Goal: Communication & Community: Answer question/provide support

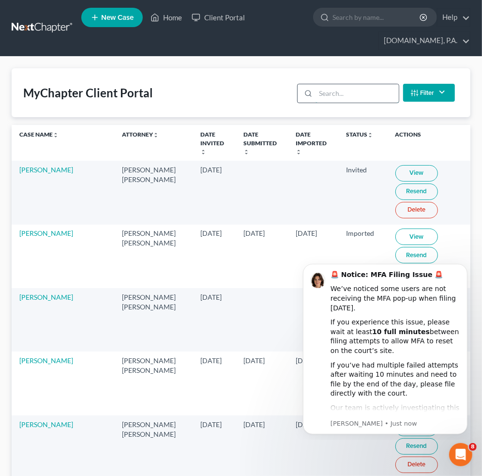
drag, startPoint x: 326, startPoint y: 85, endPoint x: 344, endPoint y: 99, distance: 22.5
click at [328, 89] on input "search" at bounding box center [357, 93] width 83 height 18
click at [344, 99] on input "search" at bounding box center [357, 93] width 83 height 18
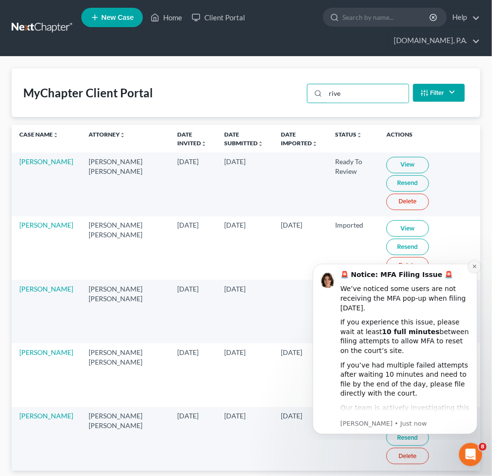
click at [471, 266] on icon "Dismiss notification" at bounding box center [473, 265] width 5 height 5
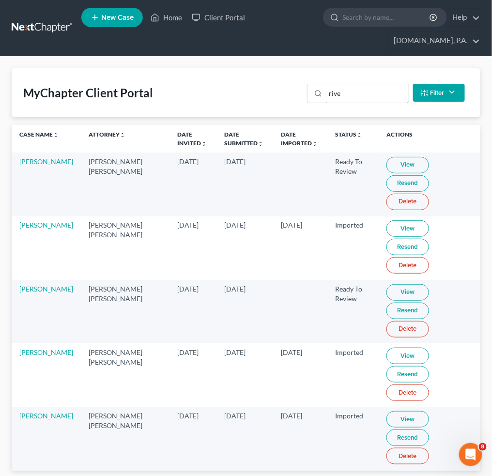
drag, startPoint x: 349, startPoint y: 94, endPoint x: 214, endPoint y: 93, distance: 135.0
click at [281, 94] on div "MyChapter Client Portal rive Filter Status Filter... Invited In Progress Ready …" at bounding box center [246, 92] width 468 height 49
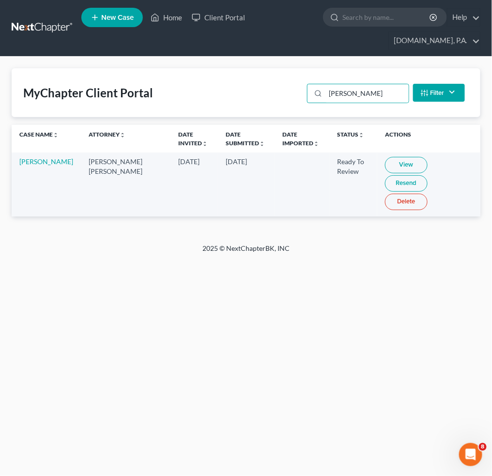
click at [385, 160] on link "View" at bounding box center [406, 165] width 43 height 16
drag, startPoint x: 362, startPoint y: 95, endPoint x: 3, endPoint y: 62, distance: 360.6
click at [234, 85] on div "MyChapter Client Portal graff Filter Status Filter... Invited In Progress Ready…" at bounding box center [246, 92] width 468 height 49
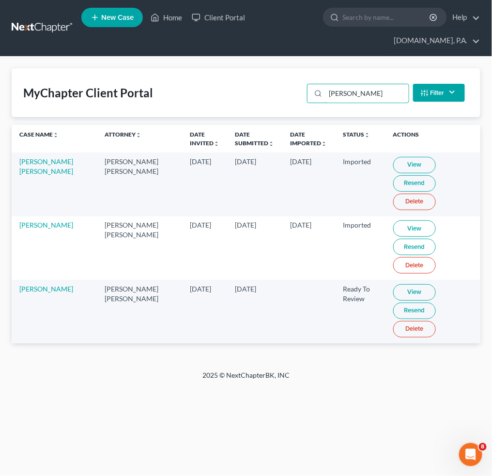
type input "perez"
click at [393, 284] on link "View" at bounding box center [414, 292] width 43 height 16
click at [385, 99] on input "perez" at bounding box center [366, 93] width 83 height 18
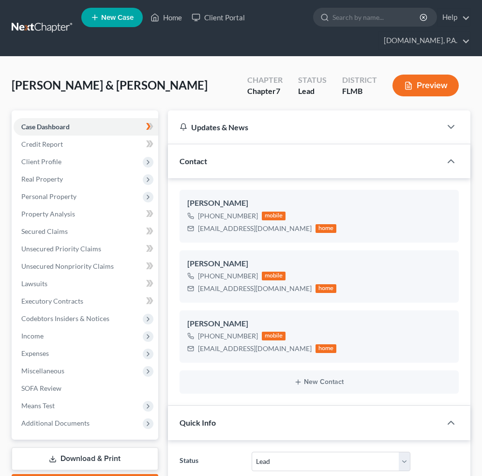
select select "4"
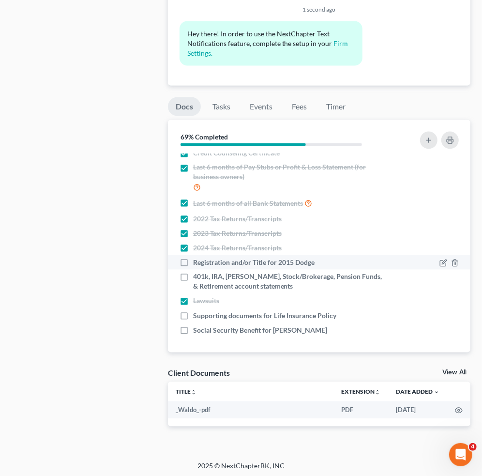
click at [193, 265] on label "Registration and/or Title for 2015 Dodge" at bounding box center [253, 262] width 121 height 10
click at [197, 264] on input "Registration and/or Title for 2015 Dodge" at bounding box center [200, 260] width 6 height 6
checkbox input "true"
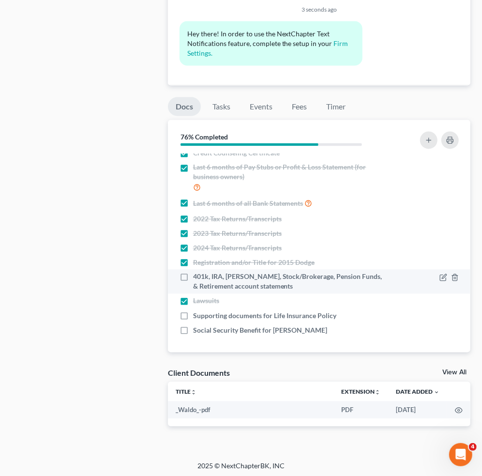
click at [193, 280] on label "401k, IRA, [PERSON_NAME], Stock/Brokerage, Pension Funds, & Retirement account …" at bounding box center [290, 281] width 194 height 19
click at [197, 278] on input "401k, IRA, ROTH IRA, Stock/Brokerage, Pension Funds, & Retirement account state…" at bounding box center [200, 275] width 6 height 6
checkbox input "true"
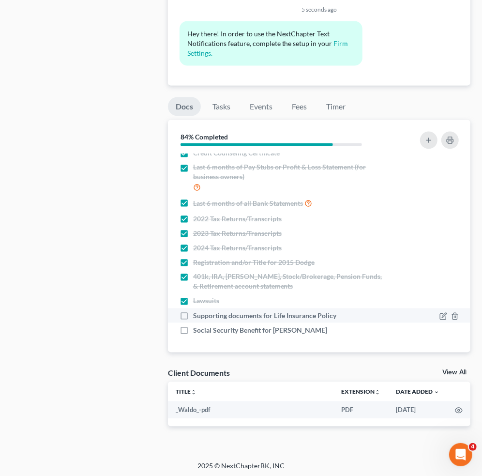
click at [193, 314] on label "Supporting documents for Life Insurance Policy" at bounding box center [264, 316] width 143 height 10
click at [197, 314] on input "Supporting documents for Life Insurance Policy" at bounding box center [200, 314] width 6 height 6
checkbox input "true"
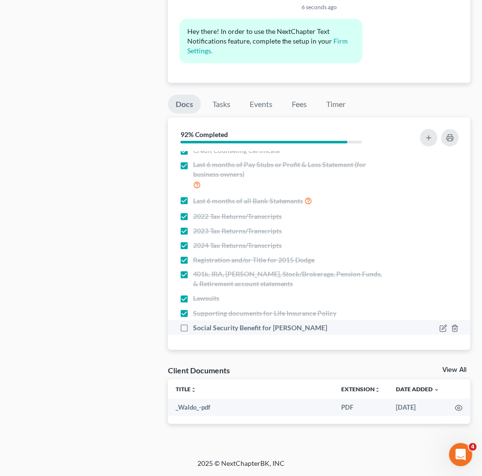
scroll to position [777, 0]
click at [193, 325] on label "Social Security Benefit for Gloria Perez" at bounding box center [260, 327] width 134 height 10
click at [197, 325] on input "Social Security Benefit for Gloria Perez" at bounding box center [200, 325] width 6 height 6
checkbox input "true"
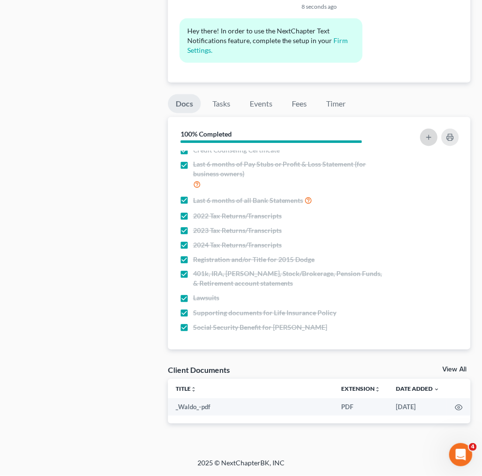
click at [431, 139] on icon "button" at bounding box center [429, 138] width 8 height 8
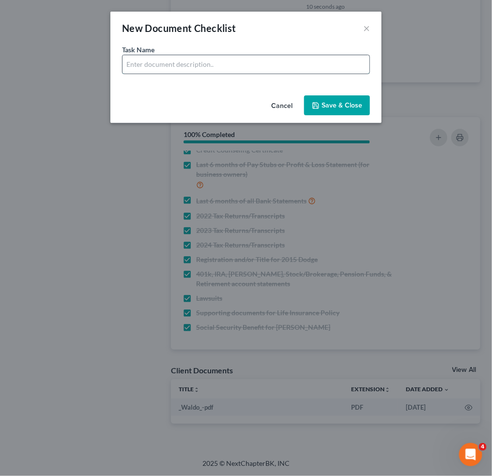
click at [190, 65] on input "text" at bounding box center [245, 64] width 247 height 18
drag, startPoint x: 179, startPoint y: 63, endPoint x: 188, endPoint y: 59, distance: 9.7
click at [179, 63] on input "text" at bounding box center [245, 64] width 247 height 18
click at [367, 26] on button "×" at bounding box center [366, 28] width 7 height 12
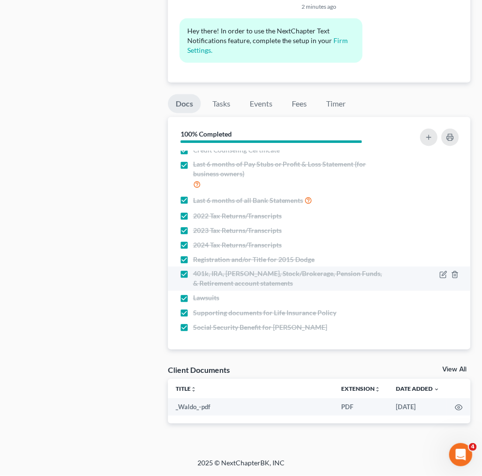
click at [193, 273] on label "401k, IRA, [PERSON_NAME], Stock/Brokerage, Pension Funds, & Retirement account …" at bounding box center [290, 278] width 194 height 19
click at [197, 273] on input "401k, IRA, [PERSON_NAME], Stock/Brokerage, Pension Funds, & Retirement account …" at bounding box center [200, 272] width 6 height 6
checkbox input "false"
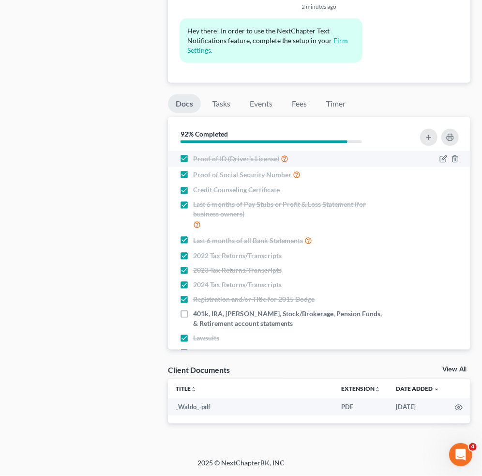
click at [193, 160] on label "Proof of ID (Driver's License)" at bounding box center [240, 158] width 95 height 11
click at [197, 160] on input "Proof of ID (Driver's License)" at bounding box center [200, 156] width 6 height 6
checkbox input "false"
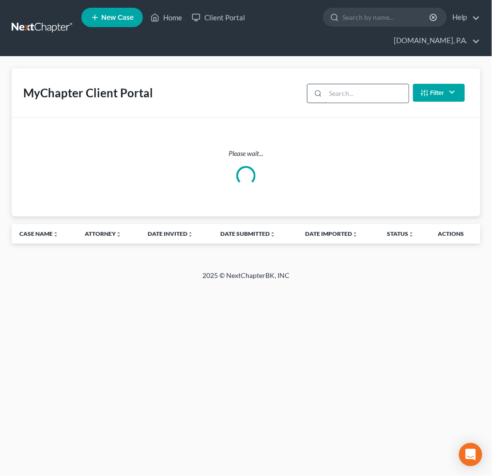
click at [341, 89] on input "search" at bounding box center [366, 93] width 83 height 18
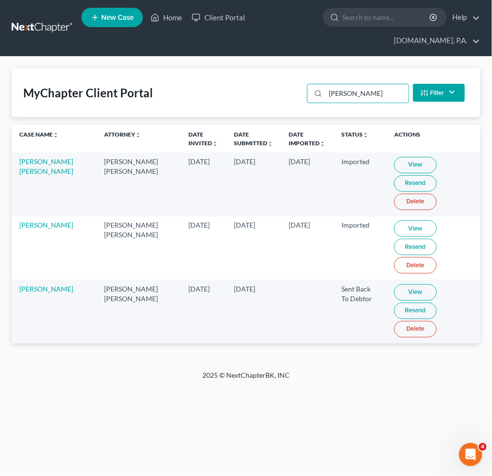
click at [282, 96] on div "MyChapter Client Portal perez Filter Status Filter... Invited In Progress Ready…" at bounding box center [246, 92] width 468 height 49
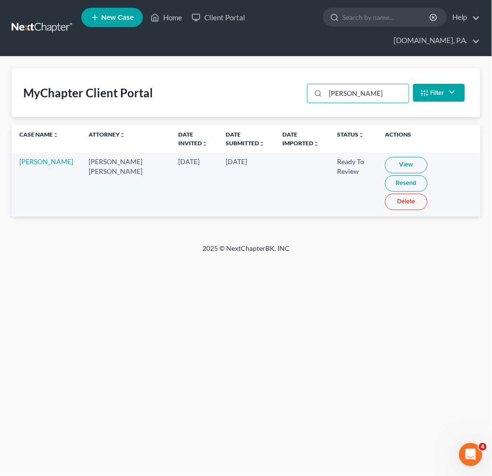
type input "trochez"
click at [395, 166] on link "View" at bounding box center [406, 165] width 43 height 16
click at [387, 167] on link "View" at bounding box center [406, 165] width 43 height 16
click at [407, 163] on link "View" at bounding box center [406, 165] width 43 height 16
drag, startPoint x: 368, startPoint y: 96, endPoint x: 273, endPoint y: 94, distance: 94.9
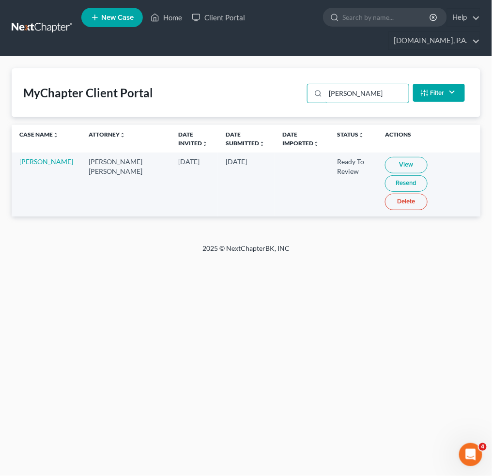
click at [314, 93] on div "trochez" at bounding box center [358, 93] width 102 height 19
click at [386, 162] on link "View" at bounding box center [406, 165] width 43 height 16
click at [385, 165] on link "View" at bounding box center [406, 165] width 43 height 16
drag, startPoint x: 359, startPoint y: 97, endPoint x: 274, endPoint y: 101, distance: 85.3
click at [309, 97] on div "peral" at bounding box center [358, 93] width 102 height 19
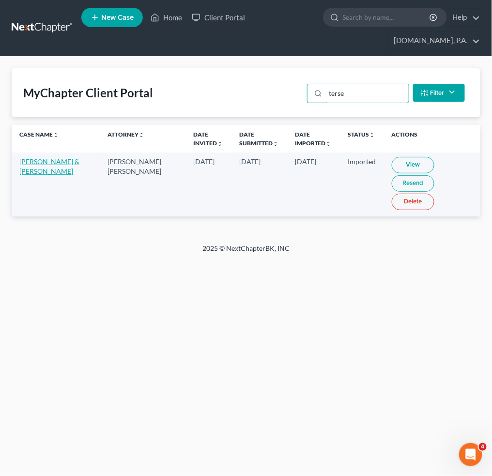
type input "terse"
click at [36, 23] on link at bounding box center [43, 27] width 62 height 17
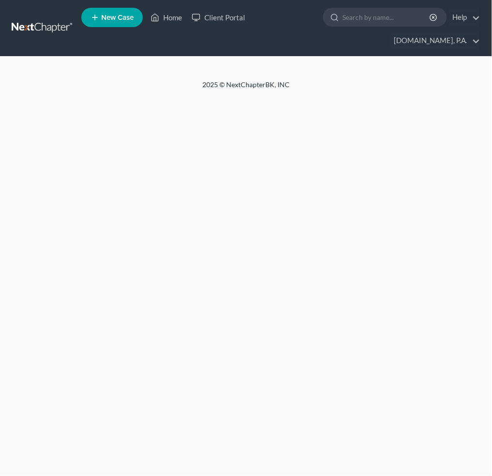
select select "4"
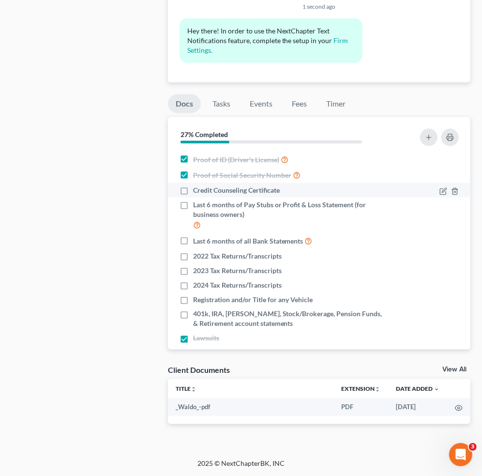
click at [193, 189] on label "Credit Counseling Certificate" at bounding box center [236, 190] width 87 height 10
click at [197, 189] on input "Credit Counseling Certificate" at bounding box center [200, 188] width 6 height 6
checkbox input "true"
click at [426, 133] on button "button" at bounding box center [428, 137] width 17 height 17
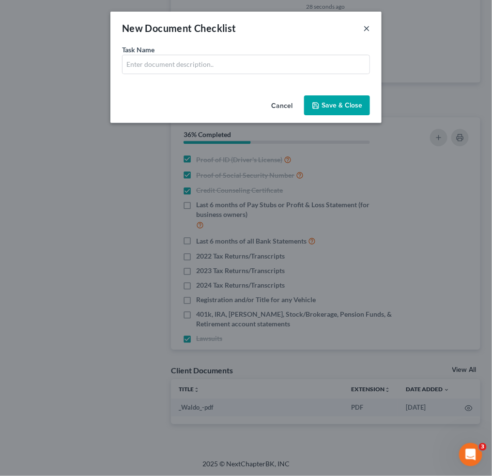
click at [365, 27] on button "×" at bounding box center [366, 28] width 7 height 12
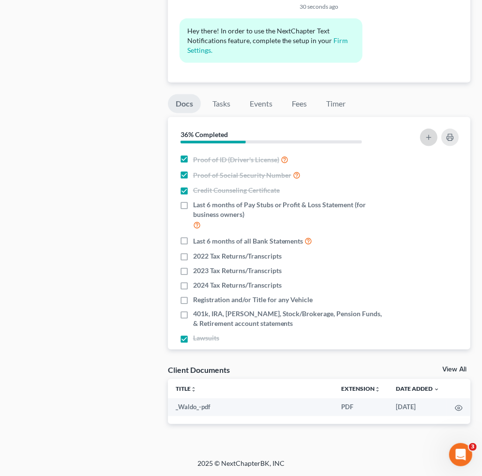
click at [421, 136] on button "button" at bounding box center [428, 137] width 17 height 17
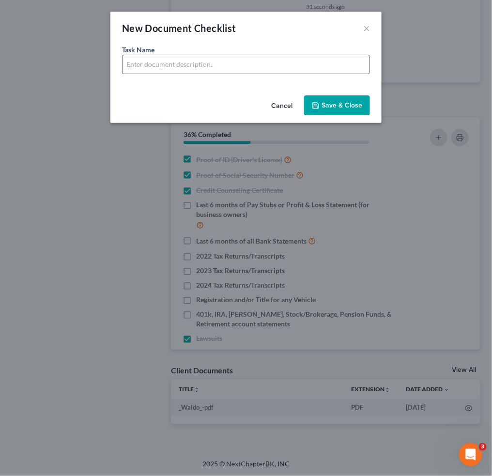
click at [183, 67] on input "text" at bounding box center [245, 64] width 247 height 18
type input "Bank Statements for Cash App - 6 Months"
click at [350, 104] on button "Save & Close" at bounding box center [337, 105] width 66 height 20
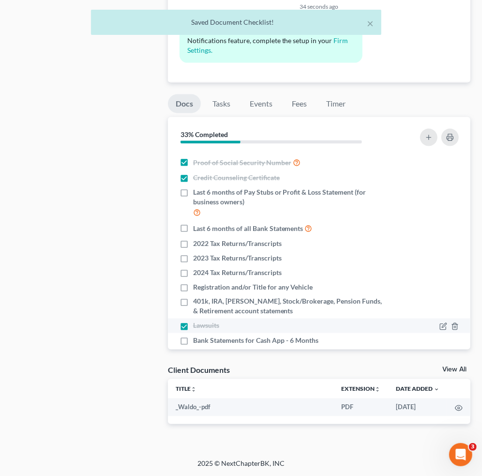
scroll to position [26, 0]
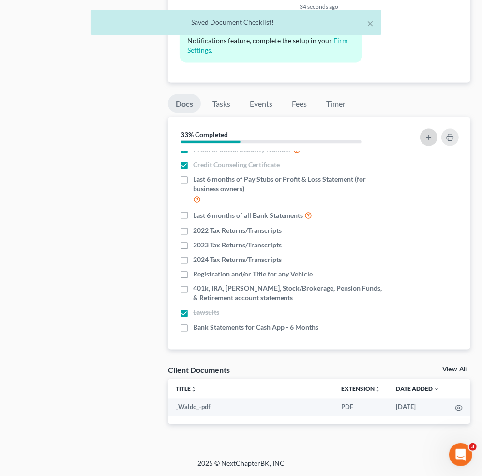
click at [434, 135] on button "button" at bounding box center [428, 137] width 17 height 17
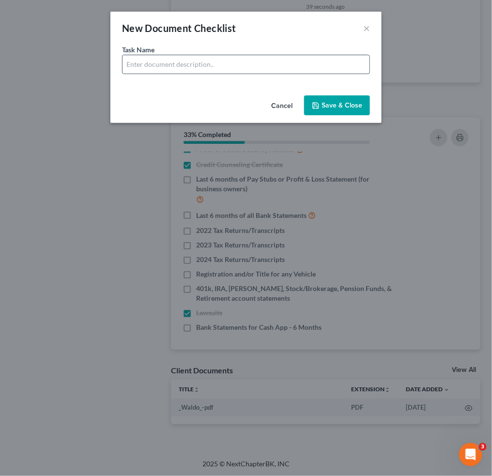
click at [216, 58] on input "text" at bounding box center [245, 64] width 247 height 18
type input "Supporting documents for Life Insurance Policy"
click at [322, 98] on button "Save & Close" at bounding box center [337, 105] width 66 height 20
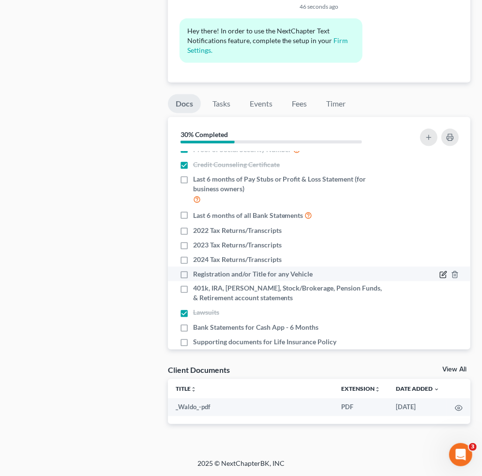
click at [440, 272] on icon "button" at bounding box center [443, 275] width 6 height 6
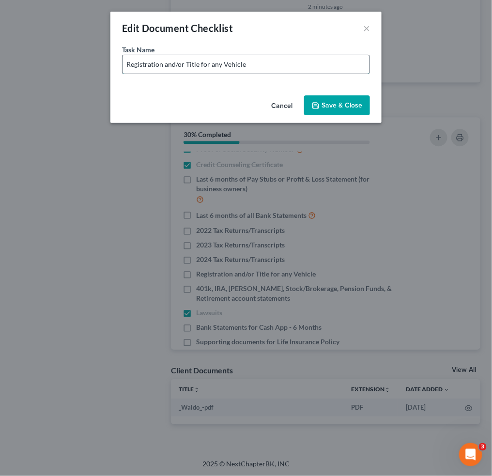
click at [304, 64] on input "Registration and/or Title for any Vehicle" at bounding box center [245, 64] width 247 height 18
type input "Registration and/or Title for any Vehicle - No Vehicle Listed"
drag, startPoint x: 336, startPoint y: 102, endPoint x: 329, endPoint y: 119, distance: 18.4
click at [337, 101] on button "Save & Close" at bounding box center [337, 105] width 66 height 20
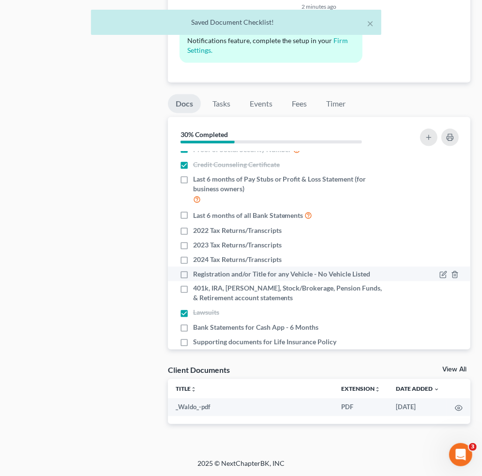
click at [193, 273] on label "Registration and/or Title for any Vehicle - No Vehicle Listed" at bounding box center [281, 274] width 177 height 10
click at [197, 273] on input "Registration and/or Title for any Vehicle - No Vehicle Listed" at bounding box center [200, 272] width 6 height 6
checkbox input "true"
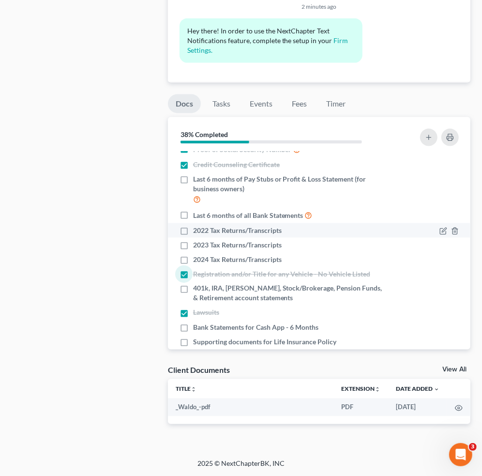
click at [193, 231] on label "2022 Tax Returns/Transcripts" at bounding box center [237, 231] width 89 height 10
click at [197, 231] on input "2022 Tax Returns/Transcripts" at bounding box center [200, 229] width 6 height 6
checkbox input "true"
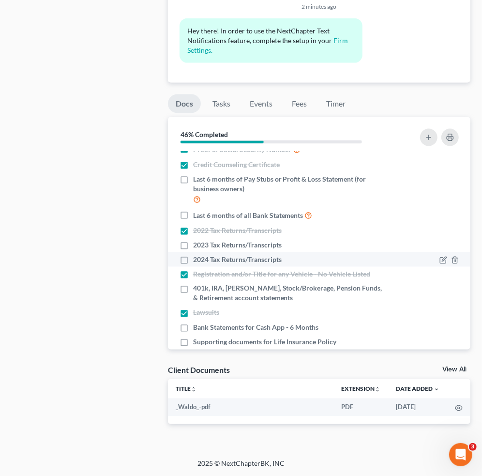
click at [193, 255] on label "2024 Tax Returns/Transcripts" at bounding box center [237, 260] width 89 height 10
click at [197, 255] on input "2024 Tax Returns/Transcripts" at bounding box center [200, 258] width 6 height 6
checkbox input "true"
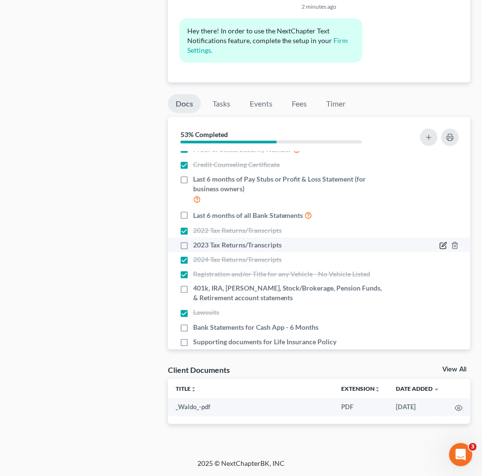
click at [439, 243] on icon "button" at bounding box center [443, 245] width 8 height 8
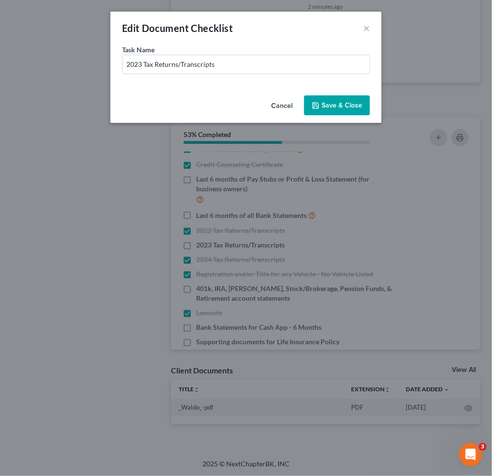
click at [257, 49] on div "Task Name * 2023 Tax Returns/Transcripts" at bounding box center [246, 60] width 248 height 30
drag, startPoint x: 256, startPoint y: 61, endPoint x: 284, endPoint y: 64, distance: 27.7
click at [256, 61] on input "2023 Tax Returns/Transcripts" at bounding box center [245, 64] width 247 height 18
type input "2023 Tax Returns/Transcripts - Individual Tax Return"
click at [333, 104] on button "Save & Close" at bounding box center [337, 105] width 66 height 20
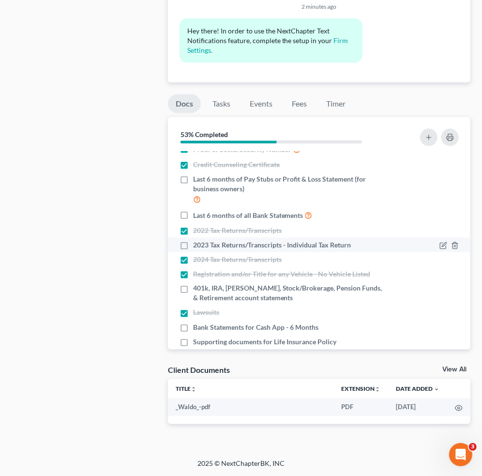
drag, startPoint x: 338, startPoint y: 246, endPoint x: 375, endPoint y: 242, distance: 36.5
click at [338, 246] on span "2023 Tax Returns/Transcripts - Individual Tax Return" at bounding box center [272, 245] width 158 height 10
click at [203, 246] on input "2023 Tax Returns/Transcripts - Individual Tax Return" at bounding box center [200, 243] width 6 height 6
click at [193, 243] on label "2023 Tax Returns/Transcripts - Individual Tax Return" at bounding box center [272, 245] width 158 height 10
click at [197, 243] on input "2023 Tax Returns/Transcripts - Individual Tax Return" at bounding box center [200, 243] width 6 height 6
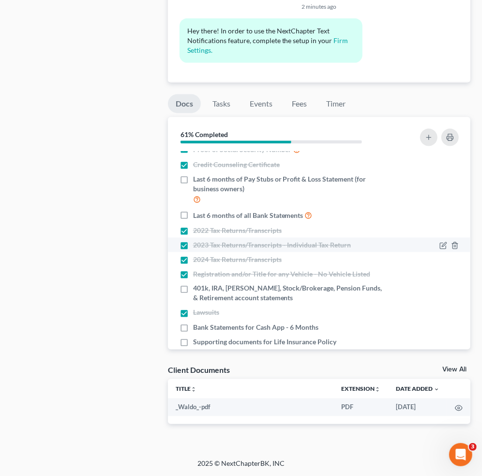
checkbox input "false"
click at [439, 242] on icon "button" at bounding box center [443, 245] width 8 height 8
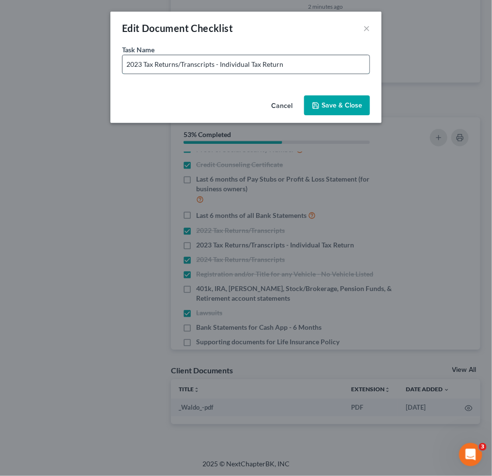
click at [249, 66] on input "2023 Tax Returns/Transcripts - Individual Tax Return" at bounding box center [245, 64] width 247 height 18
type input "2023 Tax Returns/Transcripts - Individual Income Tax Return"
click at [329, 100] on button "Save & Close" at bounding box center [337, 105] width 66 height 20
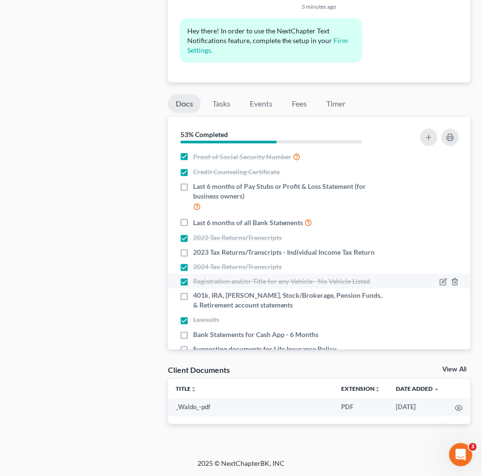
scroll to position [0, 0]
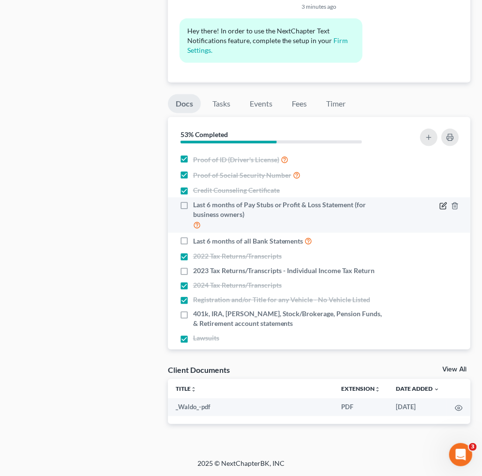
click at [439, 204] on icon "button" at bounding box center [443, 206] width 8 height 8
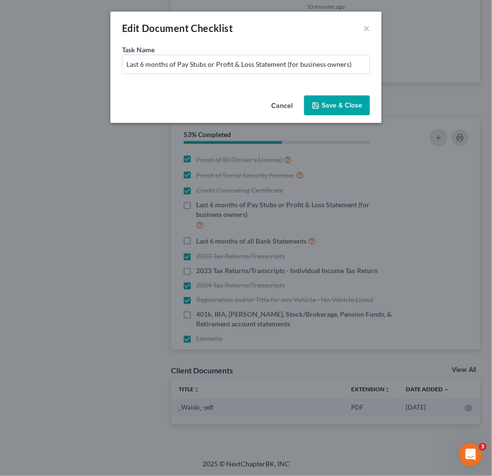
click at [341, 105] on button "Save & Close" at bounding box center [337, 105] width 66 height 20
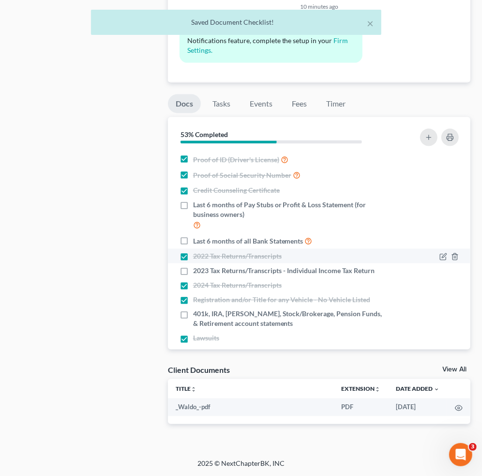
drag, startPoint x: 182, startPoint y: 240, endPoint x: 192, endPoint y: 255, distance: 18.0
click at [193, 240] on label "Last 6 months of all Bank Statements" at bounding box center [253, 240] width 120 height 11
click at [197, 240] on input "Last 6 months of all Bank Statements" at bounding box center [200, 238] width 6 height 6
checkbox input "true"
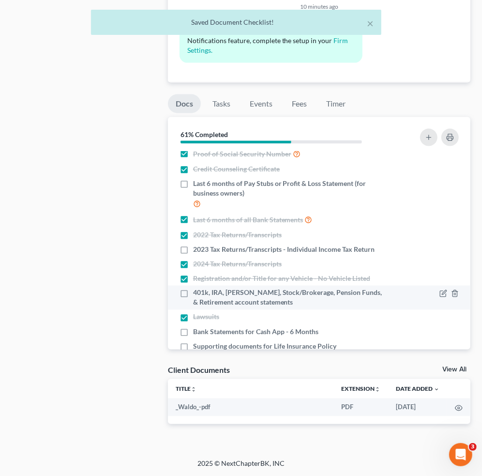
scroll to position [40, 0]
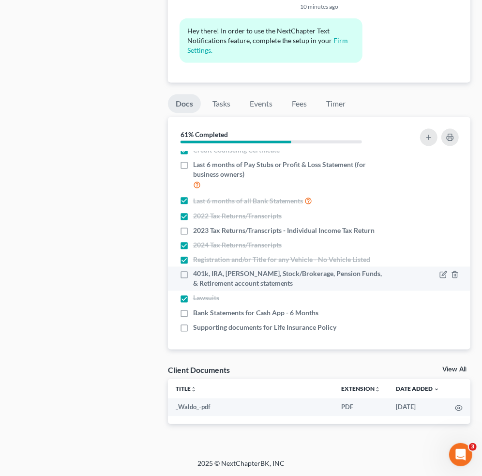
click at [193, 278] on label "401k, IRA, [PERSON_NAME], Stock/Brokerage, Pension Funds, & Retirement account …" at bounding box center [290, 278] width 194 height 19
click at [197, 275] on input "401k, IRA, [PERSON_NAME], Stock/Brokerage, Pension Funds, & Retirement account …" at bounding box center [200, 272] width 6 height 6
checkbox input "true"
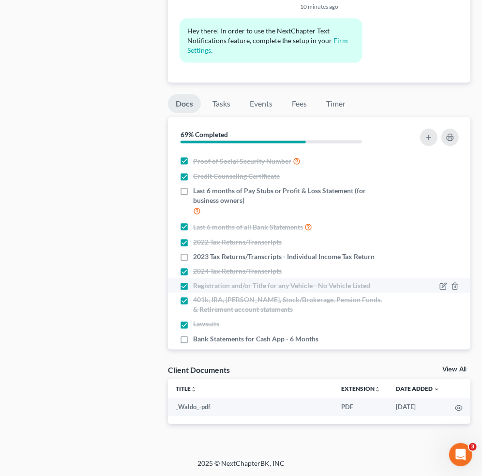
scroll to position [0, 0]
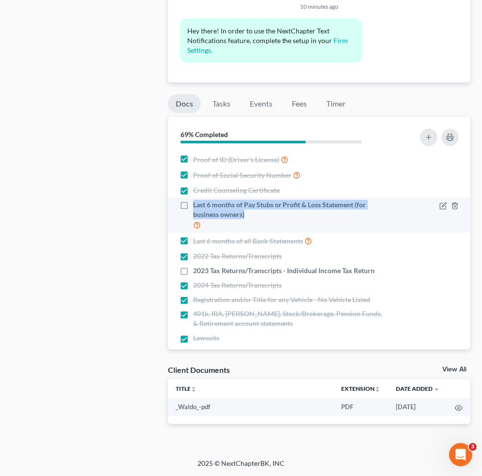
drag, startPoint x: 193, startPoint y: 202, endPoint x: 261, endPoint y: 217, distance: 70.0
click at [261, 217] on span "Last 6 months of Pay Stubs or Profit & Loss Statement (for business owners)" at bounding box center [290, 209] width 194 height 19
copy span "Last 6 months of Pay Stubs or Profit & Loss Statement (for business owners)"
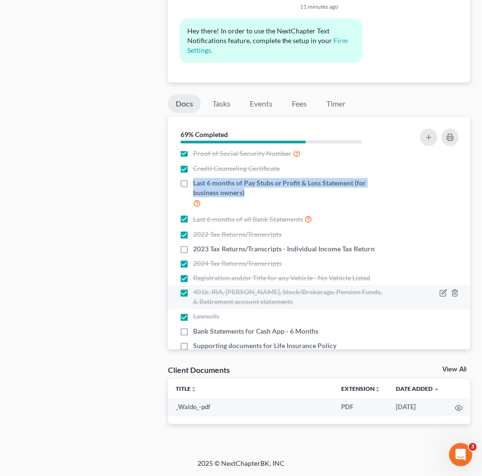
scroll to position [40, 0]
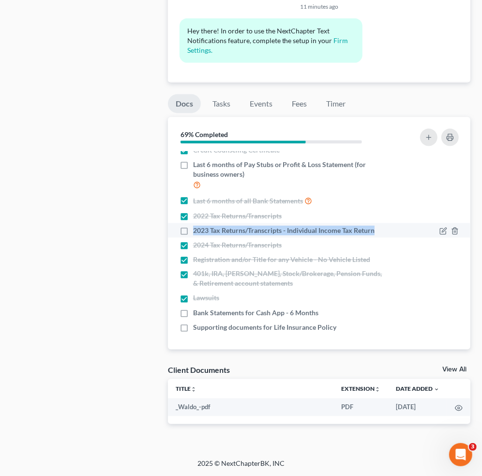
drag, startPoint x: 191, startPoint y: 227, endPoint x: 375, endPoint y: 227, distance: 183.4
click at [375, 227] on label "2023 Tax Returns/Transcripts - Individual Income Tax Return" at bounding box center [283, 231] width 181 height 10
copy span "2023 Tax Returns/Transcripts - Individual Income Tax Return"
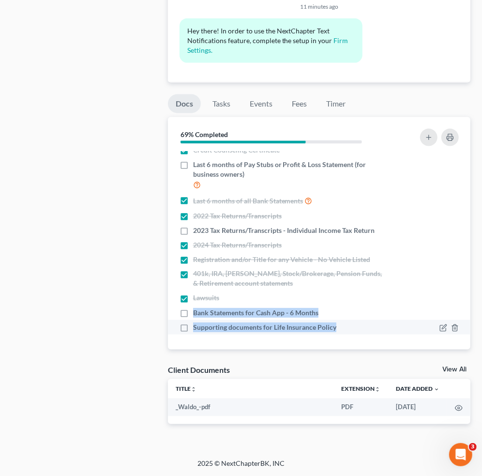
drag, startPoint x: 194, startPoint y: 312, endPoint x: 344, endPoint y: 332, distance: 151.3
click at [344, 332] on ul "Proof of ID (Driver's License) Proof of Social Security Number Credit Counselin…" at bounding box center [319, 222] width 287 height 223
copy ul "Bank Statements for Cash App - 6 Months Supporting documents for Life Insurance…"
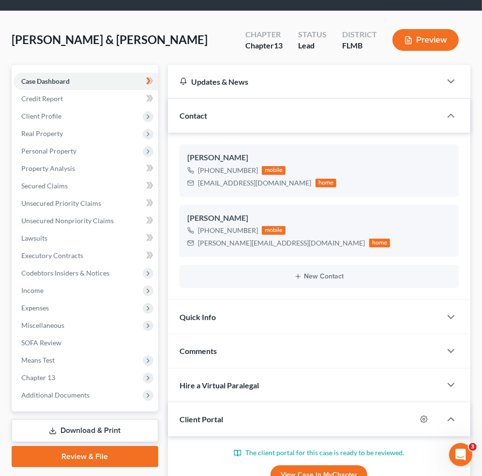
scroll to position [129, 0]
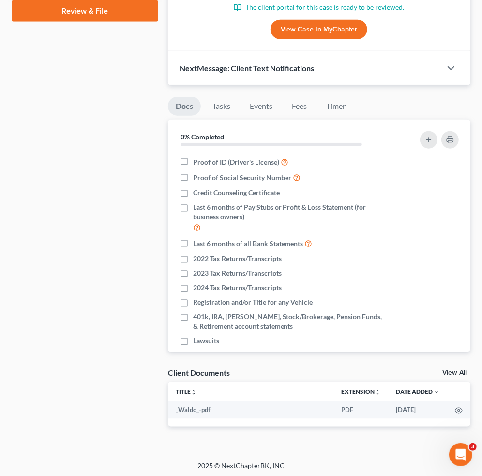
scroll to position [493, 0]
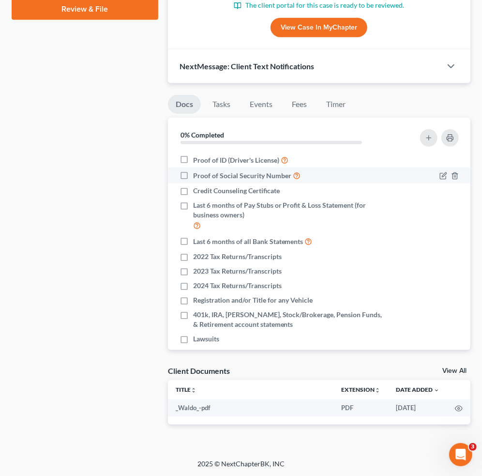
drag, startPoint x: 182, startPoint y: 156, endPoint x: 180, endPoint y: 169, distance: 13.2
click at [193, 155] on label "Proof of ID (Driver's License)" at bounding box center [240, 159] width 95 height 11
click at [197, 155] on input "Proof of ID (Driver's License)" at bounding box center [200, 157] width 6 height 6
checkbox input "true"
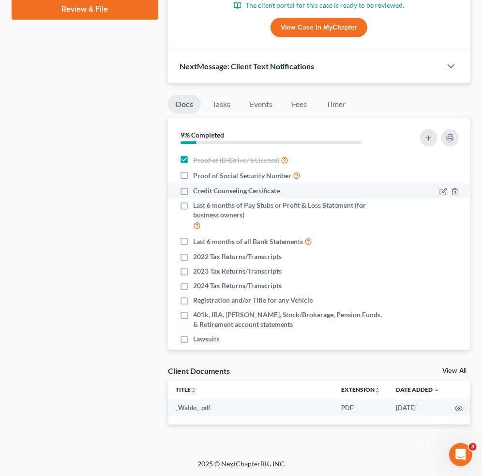
click at [193, 192] on label "Credit Counseling Certificate" at bounding box center [236, 191] width 87 height 10
click at [197, 192] on input "Credit Counseling Certificate" at bounding box center [200, 189] width 6 height 6
click at [193, 188] on label "Credit Counseling Certificate" at bounding box center [236, 191] width 87 height 10
click at [197, 188] on input "Credit Counseling Certificate" at bounding box center [200, 189] width 6 height 6
checkbox input "false"
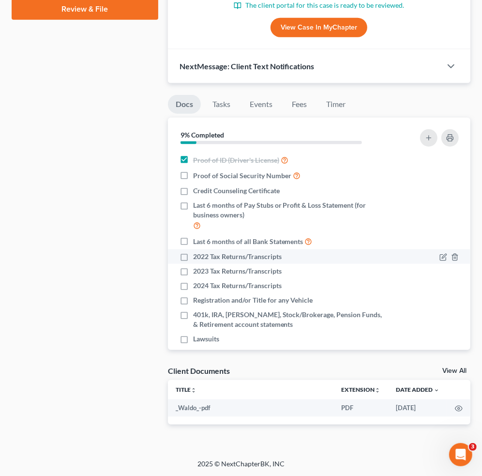
click at [193, 256] on label "2022 Tax Returns/Transcripts" at bounding box center [237, 257] width 89 height 10
click at [197, 256] on input "2022 Tax Returns/Transcripts" at bounding box center [200, 255] width 6 height 6
checkbox input "true"
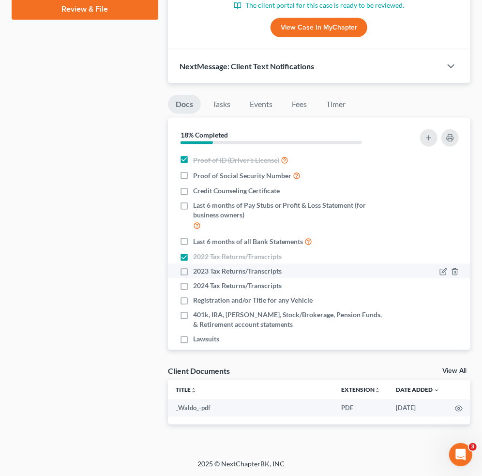
click at [193, 273] on label "2023 Tax Returns/Transcripts" at bounding box center [237, 271] width 89 height 10
click at [197, 272] on input "2023 Tax Returns/Transcripts" at bounding box center [200, 269] width 6 height 6
checkbox input "true"
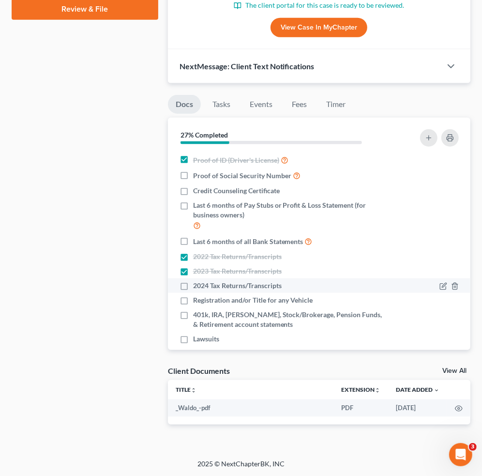
click at [193, 285] on label "2024 Tax Returns/Transcripts" at bounding box center [237, 286] width 89 height 10
click at [197, 285] on input "2024 Tax Returns/Transcripts" at bounding box center [200, 284] width 6 height 6
checkbox input "true"
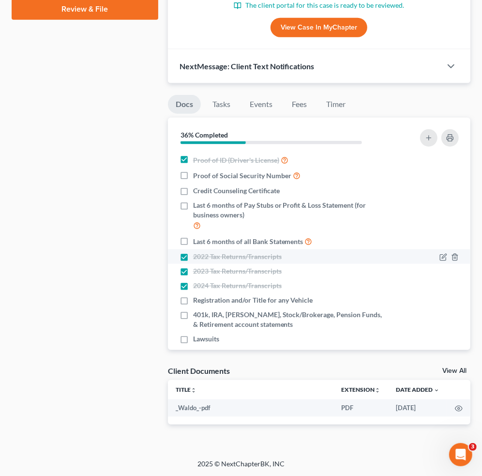
click at [193, 258] on label "2022 Tax Returns/Transcripts" at bounding box center [237, 257] width 89 height 10
click at [197, 258] on input "2022 Tax Returns/Transcripts" at bounding box center [200, 255] width 6 height 6
checkbox input "false"
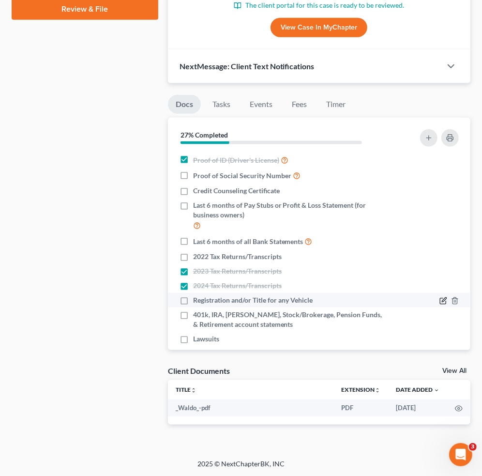
click at [442, 300] on icon "button" at bounding box center [444, 300] width 4 height 4
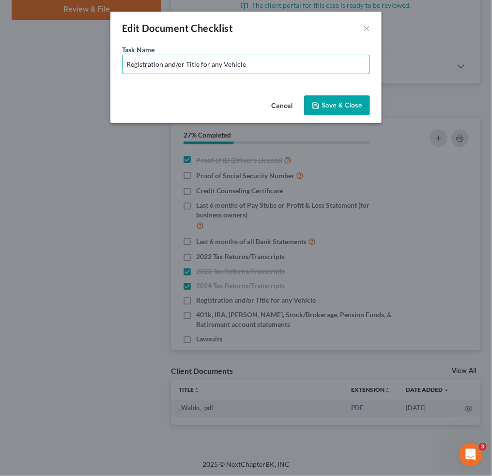
drag, startPoint x: 210, startPoint y: 65, endPoint x: 381, endPoint y: 65, distance: 171.8
click at [381, 65] on div "Edit Document Checklist × Task Name * Registration and/or Title for any Vehicle…" at bounding box center [246, 238] width 492 height 476
paste input "2018 Honda"
type input "Registration and/or Title for 2018 Honda"
drag, startPoint x: 331, startPoint y: 103, endPoint x: 337, endPoint y: 101, distance: 7.0
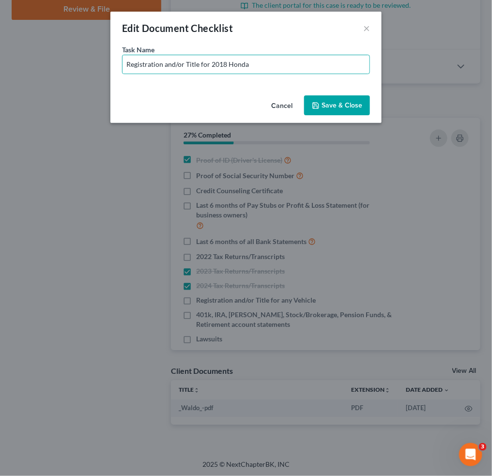
click at [331, 103] on button "Save & Close" at bounding box center [337, 105] width 66 height 20
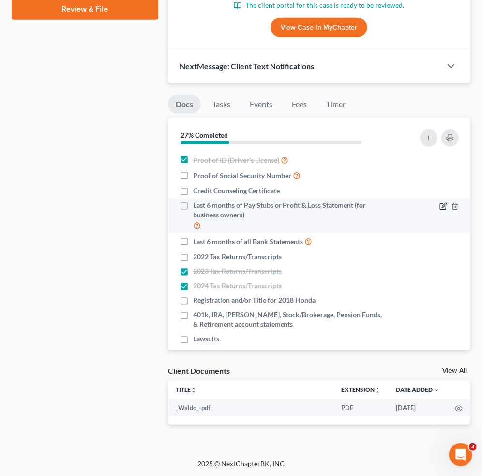
click at [439, 204] on icon "button" at bounding box center [443, 206] width 8 height 8
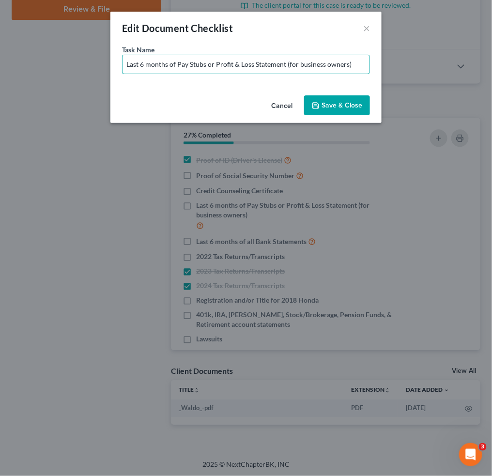
drag, startPoint x: 206, startPoint y: 64, endPoint x: 445, endPoint y: 68, distance: 238.6
click at [443, 68] on div "Edit Document Checklist × Task Name * Last 6 months of Pay Stubs or Profit & Lo…" at bounding box center [246, 238] width 492 height 476
type input "Last 6 months of Pay Stubs for Mr. Peralta"
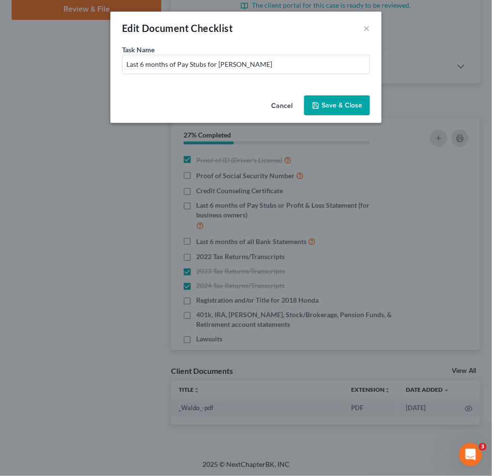
drag, startPoint x: 332, startPoint y: 104, endPoint x: 346, endPoint y: 120, distance: 21.6
click at [334, 104] on button "Save & Close" at bounding box center [337, 105] width 66 height 20
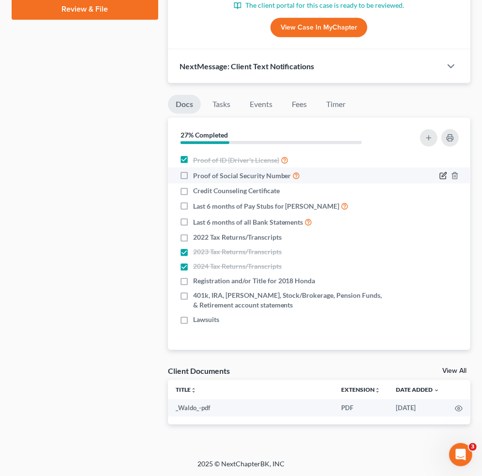
click at [442, 174] on icon "button" at bounding box center [443, 176] width 8 height 8
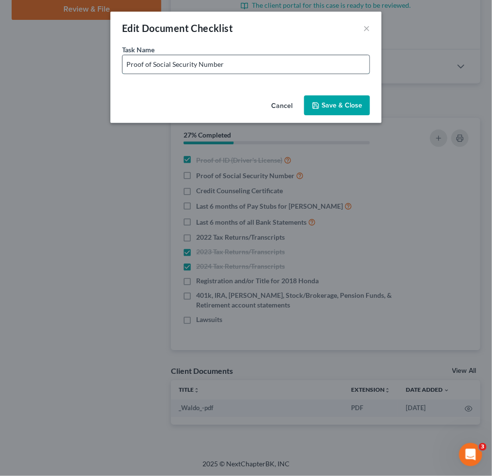
click at [291, 57] on input "Proof of Social Security Number" at bounding box center [245, 64] width 247 height 18
type input "Proof of Social Security Number - Copy of SS Card or W-2 with fully visible SSN"
click at [346, 103] on button "Save & Close" at bounding box center [337, 105] width 66 height 20
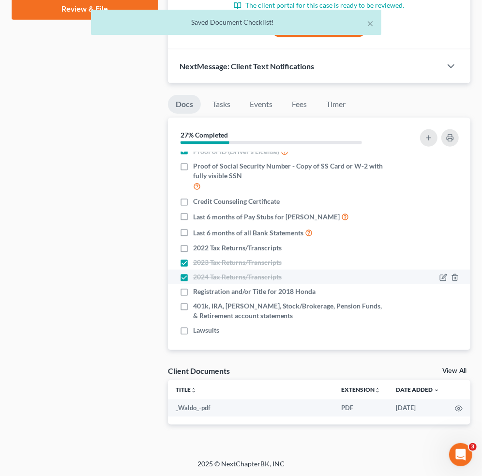
scroll to position [11, 0]
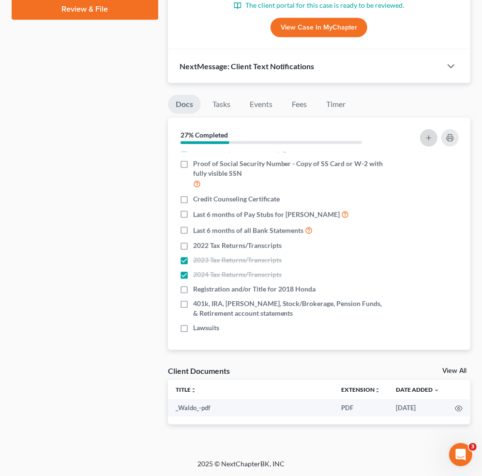
click at [428, 135] on icon "button" at bounding box center [429, 138] width 8 height 8
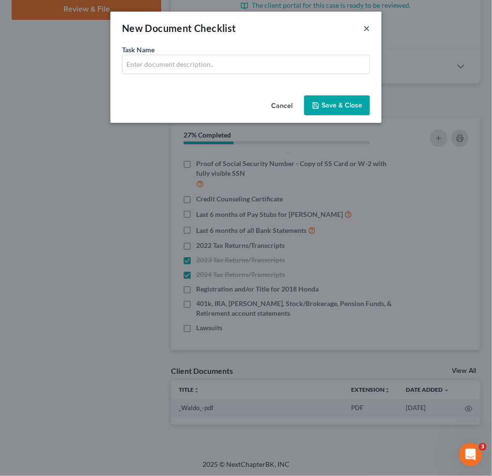
click at [366, 25] on button "×" at bounding box center [366, 28] width 7 height 12
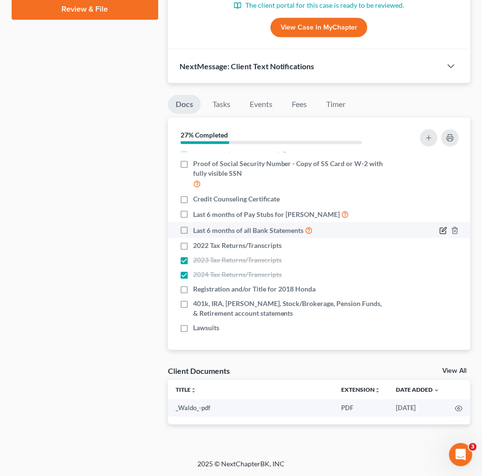
click at [442, 229] on icon "button" at bounding box center [444, 229] width 4 height 4
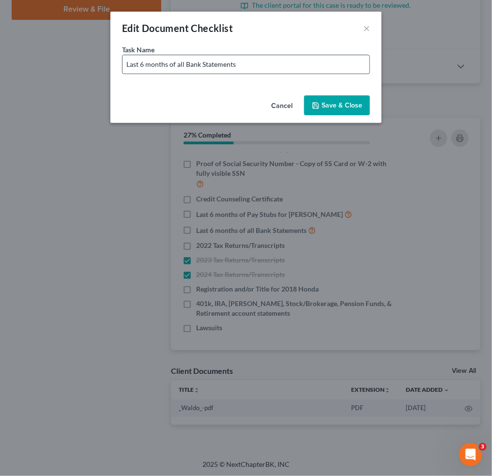
drag, startPoint x: 267, startPoint y: 61, endPoint x: 273, endPoint y: 62, distance: 6.8
click at [267, 61] on input "Last 6 months of all Bank Statements" at bounding box center [245, 64] width 247 height 18
type input "Last 6 months of all Bank Statements (Including Cash App, Chime, Apple Pay, Ven…"
click at [347, 101] on button "Save & Close" at bounding box center [337, 105] width 66 height 20
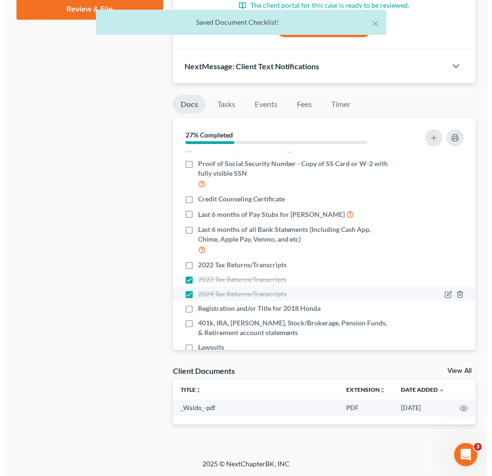
scroll to position [31, 0]
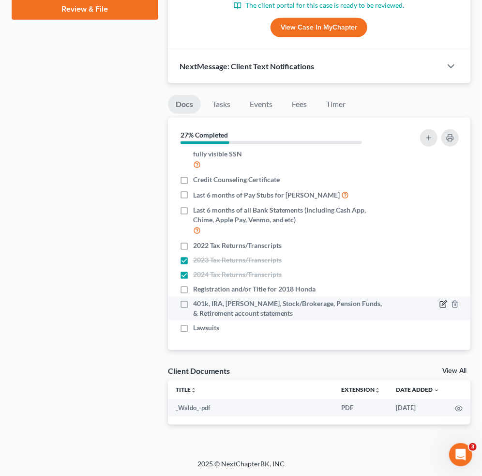
click at [439, 302] on icon "button" at bounding box center [443, 304] width 8 height 8
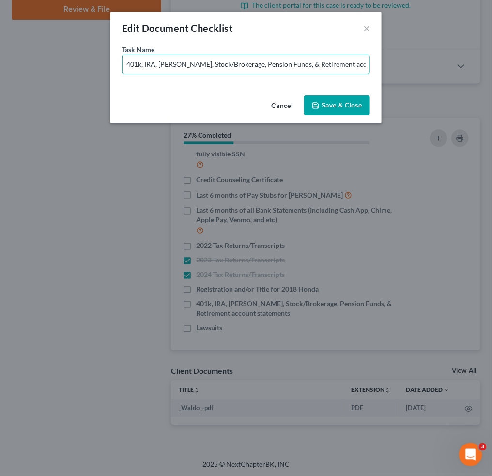
scroll to position [0, 24]
drag, startPoint x: 287, startPoint y: 60, endPoint x: 377, endPoint y: 61, distance: 90.0
click at [377, 61] on div "Task Name * 401k, IRA, ROTH IRA, Stock/Brokerage, Pension Funds, & Retirement a…" at bounding box center [245, 68] width 271 height 47
click at [259, 58] on input "401k, IRA, [PERSON_NAME], Stock/Brokerage, Pension Funds, & Retirement account …" at bounding box center [245, 64] width 247 height 18
drag, startPoint x: 267, startPoint y: 63, endPoint x: 278, endPoint y: 65, distance: 11.4
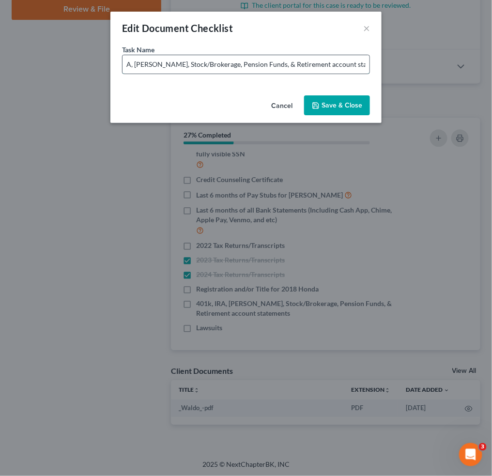
click at [267, 63] on input "401k, IRA, [PERSON_NAME], Stock/Brokerage, Pension Funds, & Retirement account …" at bounding box center [245, 64] width 247 height 18
type input "401k, IRA, ROTH IRA, Stock/Brokerage, Pension Funds, Crypto & Retirement accoun…"
drag, startPoint x: 331, startPoint y: 98, endPoint x: 344, endPoint y: 153, distance: 56.6
click at [331, 100] on button "Save & Close" at bounding box center [337, 105] width 66 height 20
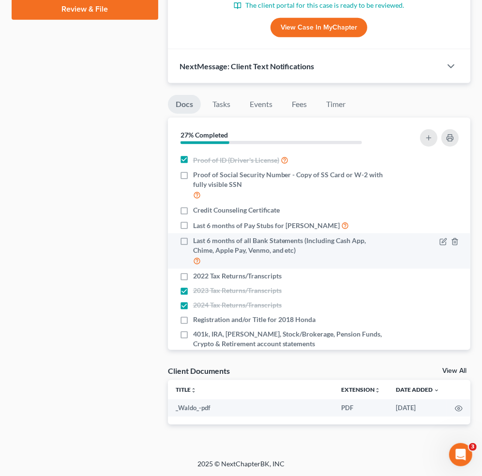
scroll to position [31, 0]
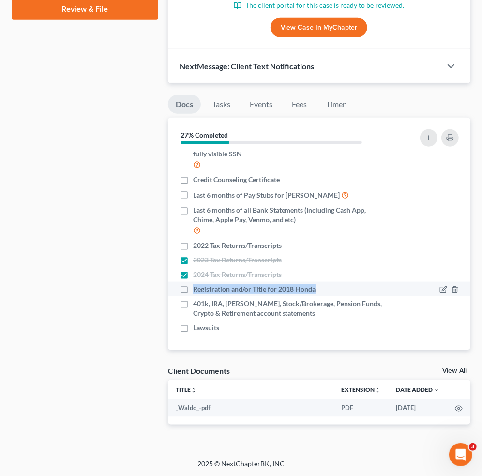
drag, startPoint x: 193, startPoint y: 287, endPoint x: 317, endPoint y: 293, distance: 125.0
click at [317, 293] on li "Registration and/or Title for 2018 Honda" at bounding box center [319, 289] width 302 height 15
copy span "Registration and/or Title for 2018 Honda"
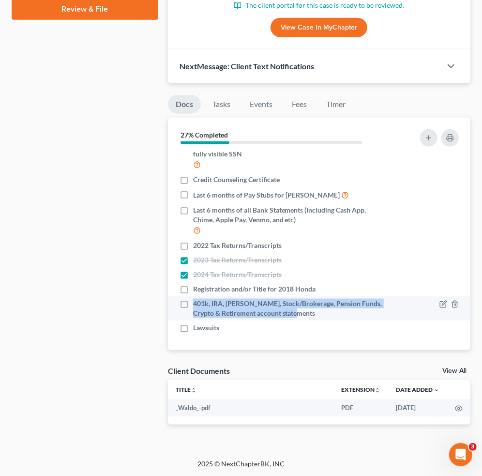
drag, startPoint x: 321, startPoint y: 311, endPoint x: 209, endPoint y: 306, distance: 111.9
click at [194, 302] on span "401k, IRA, ROTH IRA, Stock/Brokerage, Pension Funds, Crypto & Retirement accoun…" at bounding box center [290, 308] width 194 height 19
copy span "401k, IRA, ROTH IRA, Stock/Brokerage, Pension Funds, Crypto & Retirement accoun…"
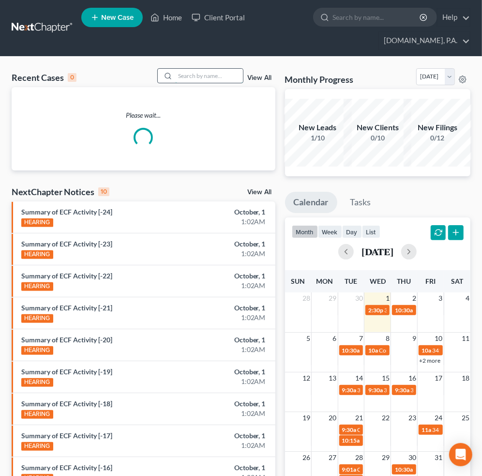
click at [191, 75] on input "search" at bounding box center [209, 76] width 68 height 14
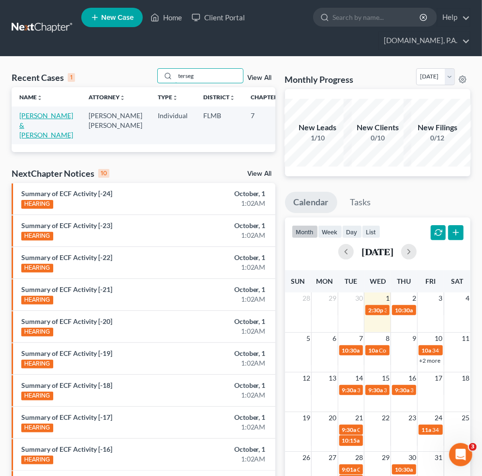
type input "terseg"
click at [33, 121] on link "[PERSON_NAME] & [PERSON_NAME]" at bounding box center [46, 125] width 54 height 28
select select "2"
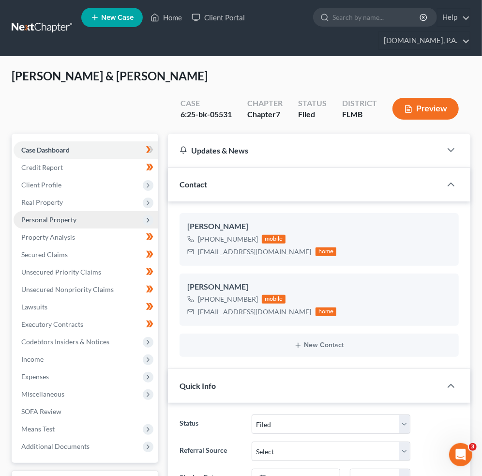
click at [88, 211] on span "Personal Property" at bounding box center [86, 219] width 145 height 17
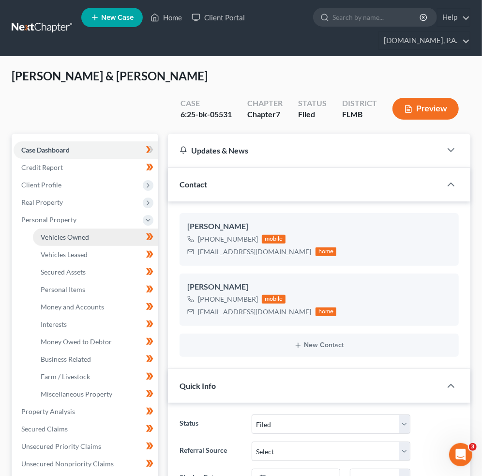
click at [88, 233] on span "Vehicles Owned" at bounding box center [65, 237] width 48 height 8
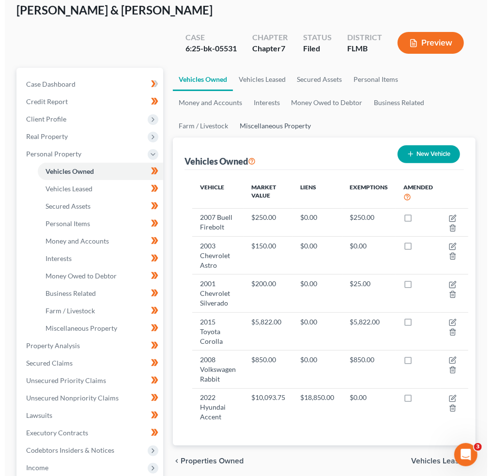
scroll to position [129, 0]
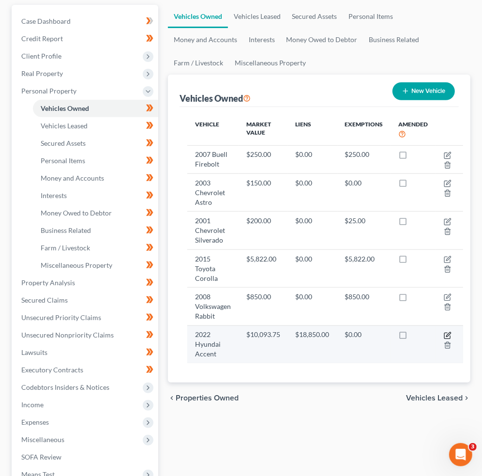
click at [448, 332] on icon "button" at bounding box center [448, 336] width 8 height 8
select select "0"
select select "4"
select select "3"
select select "0"
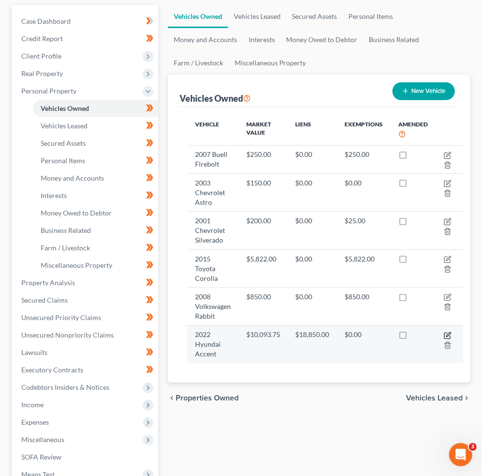
select select "9"
select select "1"
select select "4"
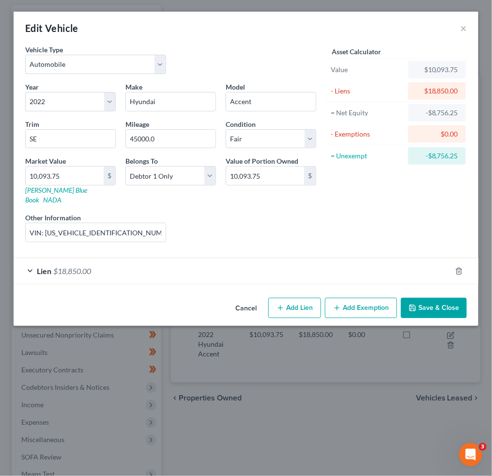
click at [148, 264] on div "Lien $18,850.00" at bounding box center [232, 271] width 437 height 26
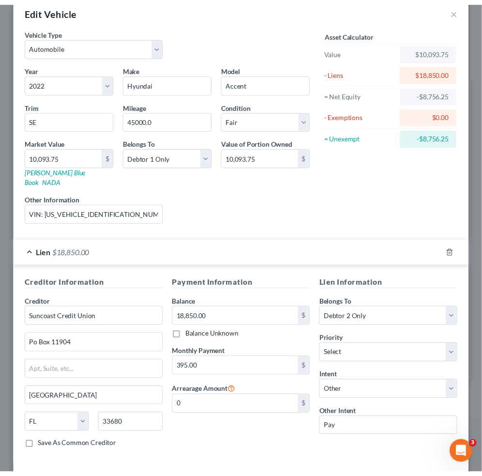
scroll to position [0, 0]
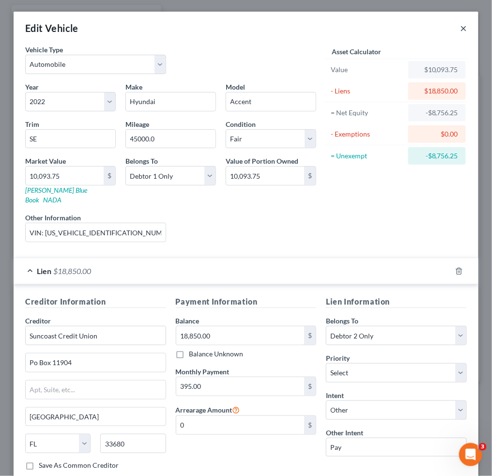
click at [460, 25] on button "×" at bounding box center [463, 28] width 7 height 12
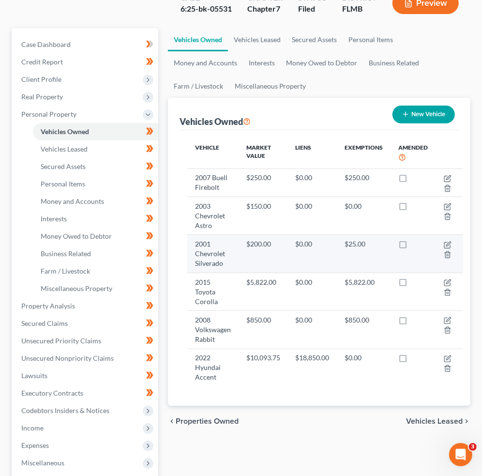
scroll to position [101, 0]
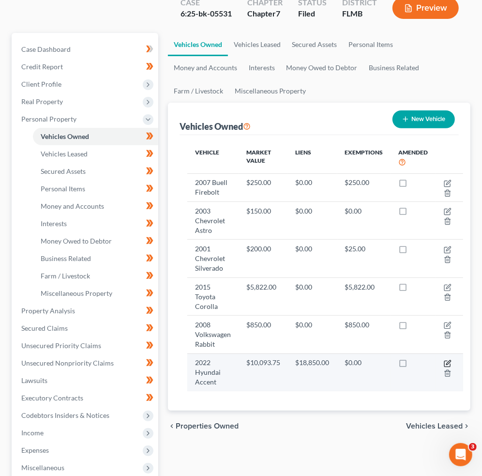
click at [444, 361] on icon "button" at bounding box center [447, 364] width 6 height 6
select select "0"
select select "4"
select select "3"
select select "0"
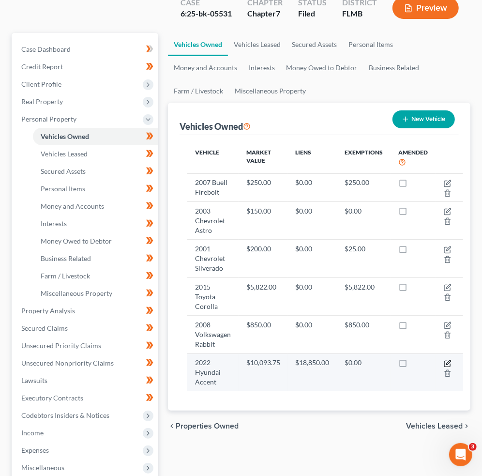
select select "9"
select select "1"
select select "4"
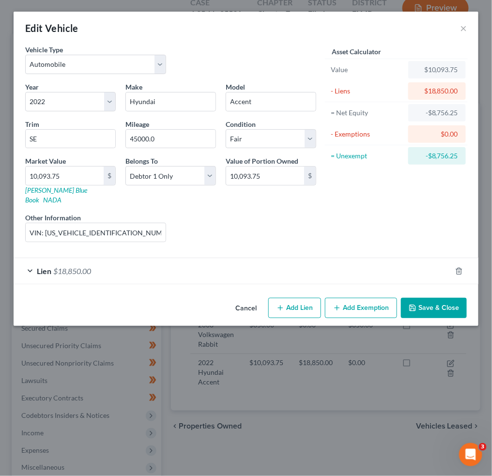
click at [176, 264] on div "Lien $18,850.00" at bounding box center [232, 271] width 437 height 26
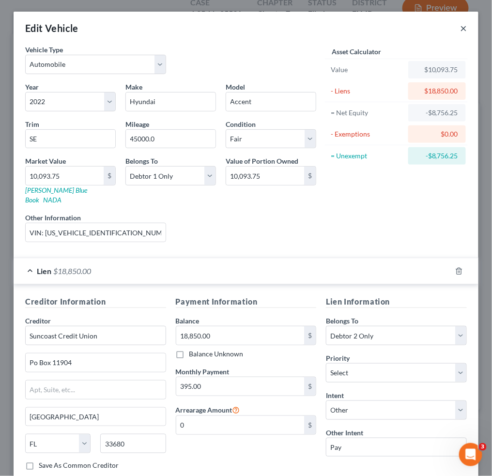
click at [460, 28] on button "×" at bounding box center [463, 28] width 7 height 12
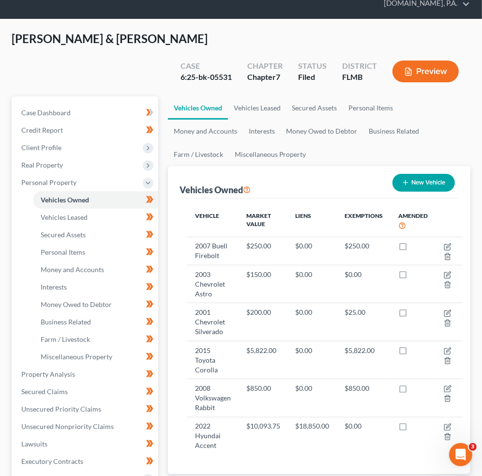
scroll to position [0, 0]
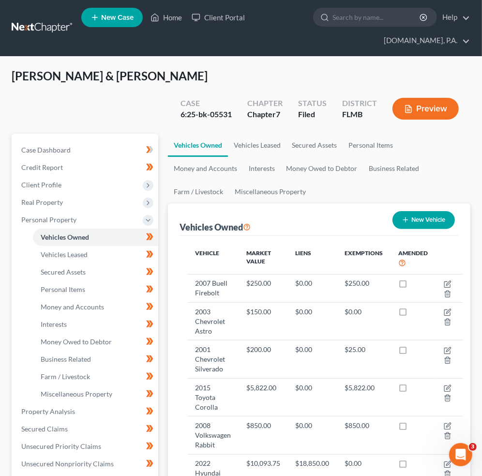
click at [28, 21] on link at bounding box center [43, 27] width 62 height 17
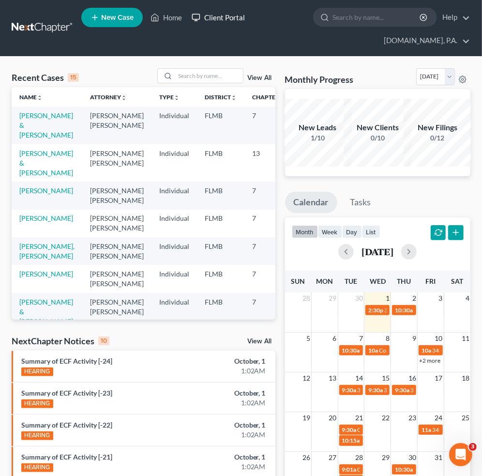
click at [222, 17] on link "Client Portal" at bounding box center [218, 17] width 63 height 17
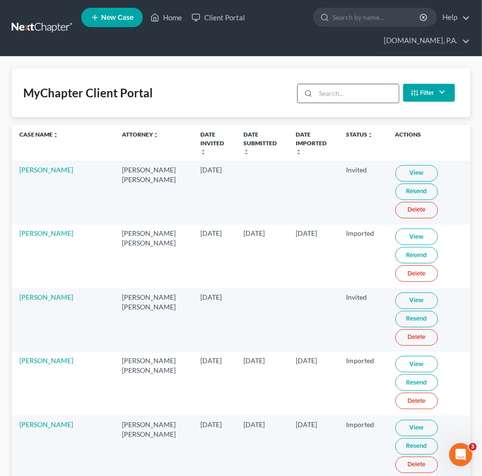
click at [318, 92] on input "search" at bounding box center [357, 93] width 83 height 18
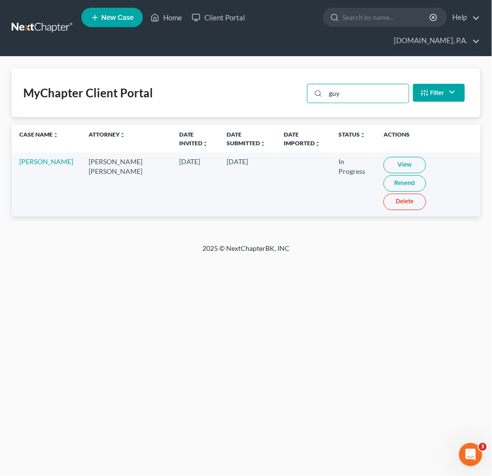
click at [383, 162] on link "View" at bounding box center [404, 165] width 43 height 16
drag, startPoint x: 340, startPoint y: 89, endPoint x: 289, endPoint y: 85, distance: 50.5
click at [313, 86] on div "guy" at bounding box center [358, 93] width 102 height 19
type input "breslow"
click at [399, 166] on link "View" at bounding box center [404, 165] width 43 height 16
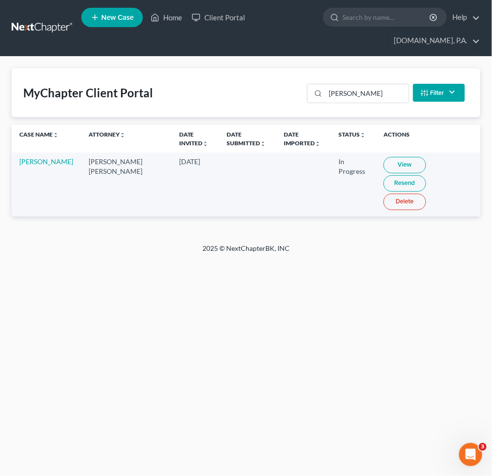
click at [383, 166] on link "View" at bounding box center [404, 165] width 43 height 16
click at [183, 271] on div "Home New Case Client Portal Fresh-Start.Law, P.A. jay@fresh-start.law My Accoun…" at bounding box center [246, 238] width 492 height 476
click at [426, 175] on link "Resend" at bounding box center [404, 183] width 43 height 16
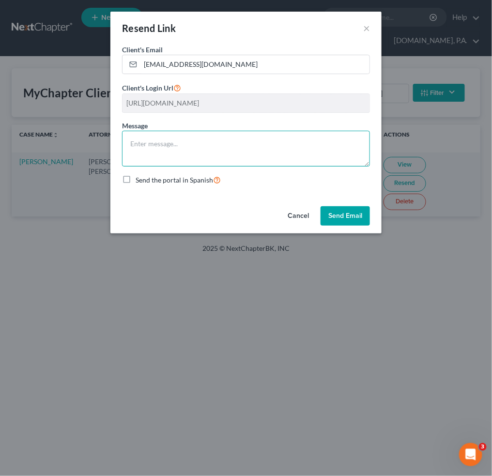
click at [191, 149] on textarea at bounding box center [246, 149] width 248 height 36
paste textarea "Dear [Client Name], I wanted to provide a quick update on the documents we stil…"
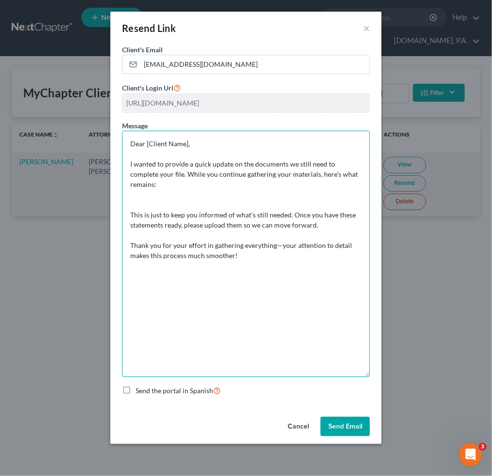
drag, startPoint x: 364, startPoint y: 162, endPoint x: 372, endPoint y: 355, distance: 193.3
click at [372, 372] on div "Client's Email * breslowfamily1@gmail.com Client's Login Url https://app.mychap…" at bounding box center [245, 229] width 271 height 368
click at [144, 186] on textarea "Dear [Client Name], I wanted to provide a quick update on the documents we stil…" at bounding box center [246, 253] width 248 height 245
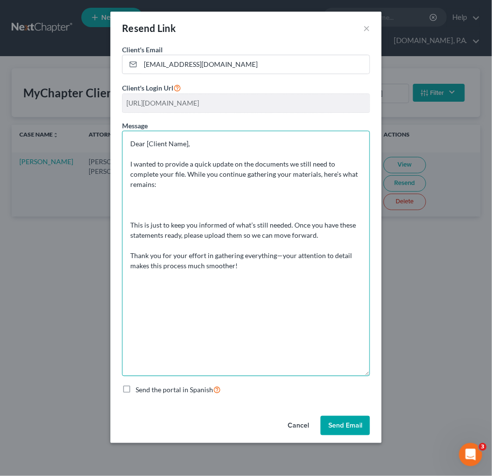
paste textarea "2022 Tax Returns/Transcripts"
click at [140, 204] on textarea "Dear [Client Name], I wanted to provide a quick update on the documents we stil…" at bounding box center [246, 253] width 248 height 245
paste textarea "Registration and/or Title for 2025 Jeep"
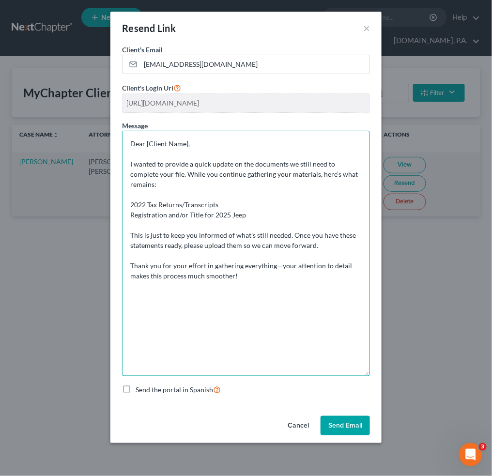
paste textarea "Bank Statements for Cash App - 6 Months Account Statements for PayPal - 6 Month…"
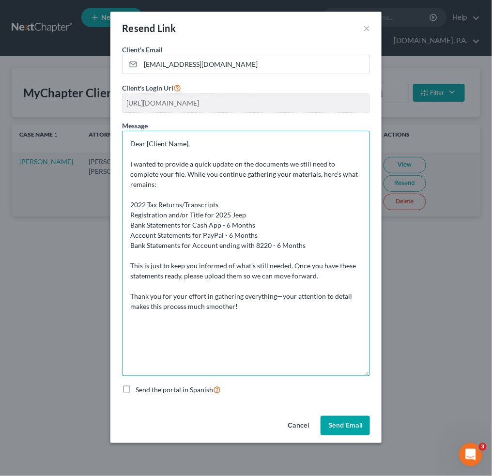
paste textarea "Lawsuits"
drag, startPoint x: 188, startPoint y: 144, endPoint x: 146, endPoint y: 147, distance: 42.2
click at [146, 147] on textarea "Dear [Client Name], I wanted to provide a quick update on the documents we stil…" at bounding box center [246, 253] width 248 height 245
click at [217, 215] on textarea "Dear Mrs. Breslow, I wanted to provide a quick update on the documents we still…" at bounding box center [246, 253] width 248 height 245
click at [131, 200] on textarea "Dear Mrs. Breslow, I wanted to provide a quick update on the documents we still…" at bounding box center [246, 253] width 248 height 245
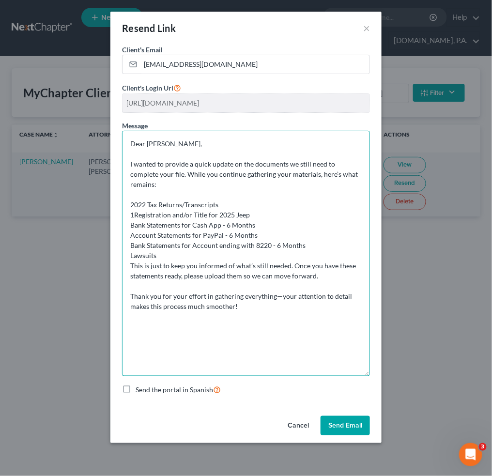
click at [131, 195] on textarea "Dear Mrs. Breslow, I wanted to provide a quick update on the documents we still…" at bounding box center [246, 253] width 248 height 245
click at [129, 203] on textarea "Dear Mrs. Breslow, I wanted to provide a quick update on the documents we still…" at bounding box center [246, 253] width 248 height 245
click at [131, 213] on textarea "Dear Mrs. Breslow, I wanted to provide a quick update on the documents we still…" at bounding box center [246, 253] width 248 height 245
click at [236, 196] on textarea "Dear Mrs. Breslow, I wanted to provide a quick update on the documents we still…" at bounding box center [246, 253] width 248 height 245
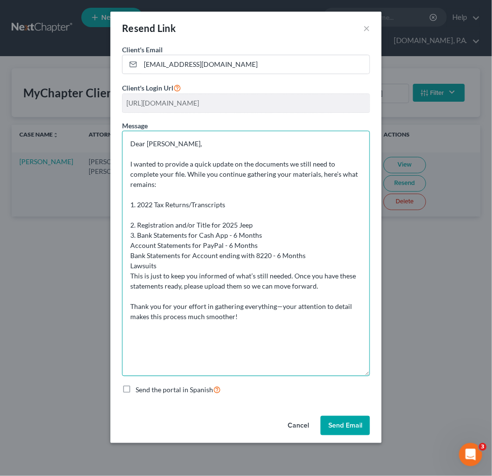
click at [255, 214] on textarea "Dear Mrs. Breslow, I wanted to provide a quick update on the documents we still…" at bounding box center [246, 253] width 248 height 245
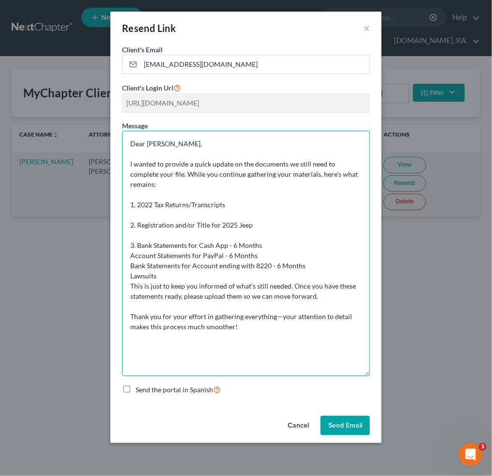
click at [263, 232] on textarea "Dear Mrs. Breslow, I wanted to provide a quick update on the documents we still…" at bounding box center [246, 253] width 248 height 245
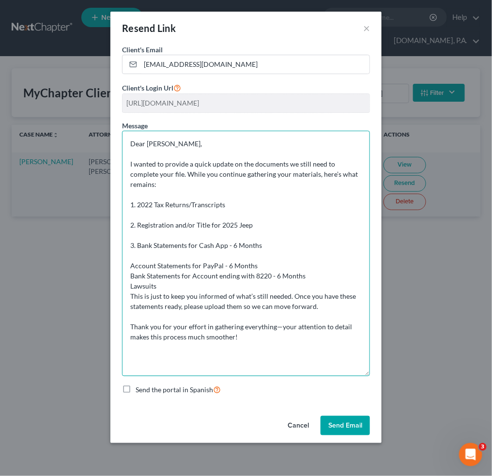
click at [128, 258] on textarea "Dear Mrs. Breslow, I wanted to provide a quick update on the documents we still…" at bounding box center [246, 253] width 248 height 245
drag, startPoint x: 130, startPoint y: 265, endPoint x: 273, endPoint y: 308, distance: 149.6
click at [132, 266] on textarea "Dear Mrs. Breslow, I wanted to provide a quick update on the documents we still…" at bounding box center [246, 253] width 248 height 245
click at [290, 256] on textarea "Dear Mrs. Breslow, I wanted to provide a quick update on the documents we still…" at bounding box center [246, 253] width 248 height 245
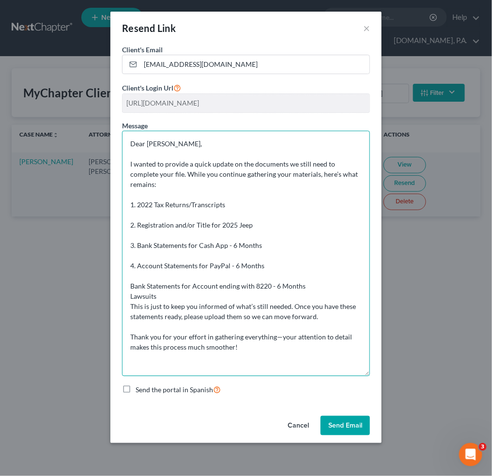
drag, startPoint x: 130, startPoint y: 279, endPoint x: 141, endPoint y: 279, distance: 11.6
click at [130, 279] on textarea "Dear Mrs. Breslow, I wanted to provide a quick update on the documents we still…" at bounding box center [246, 253] width 248 height 245
drag, startPoint x: 319, startPoint y: 275, endPoint x: 326, endPoint y: 283, distance: 10.4
click at [319, 275] on textarea "Dear Mrs. Breslow, I wanted to provide a quick update on the documents we still…" at bounding box center [246, 253] width 248 height 245
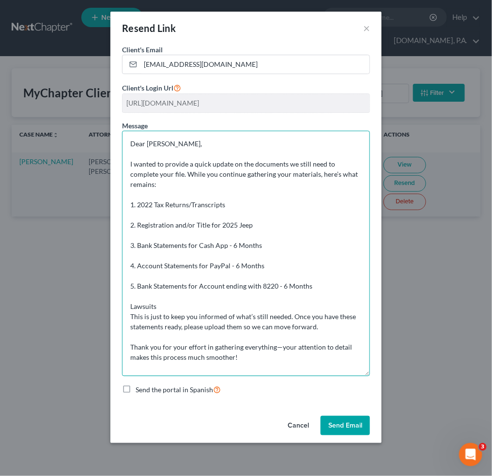
drag, startPoint x: 129, startPoint y: 297, endPoint x: 137, endPoint y: 297, distance: 7.7
click at [131, 297] on textarea "Dear Mrs. Breslow, I wanted to provide a quick update on the documents we still…" at bounding box center [246, 253] width 248 height 245
click at [230, 297] on textarea "Dear Mrs. Breslow, I wanted to provide a quick update on the documents we still…" at bounding box center [246, 253] width 248 height 245
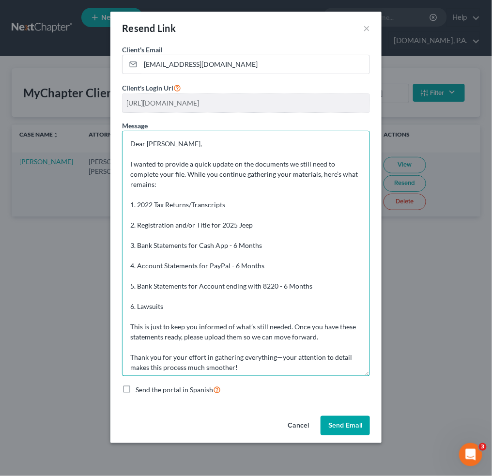
click at [326, 275] on textarea "Dear Mrs. Breslow, I wanted to provide a quick update on the documents we still…" at bounding box center [246, 253] width 248 height 245
drag, startPoint x: 317, startPoint y: 278, endPoint x: 141, endPoint y: 279, distance: 176.2
click at [133, 279] on textarea "Dear Mrs. Breslow, I wanted to provide a quick update on the documents we still…" at bounding box center [246, 253] width 248 height 245
click at [157, 276] on textarea "Dear Mrs. Breslow, I wanted to provide a quick update on the documents we still…" at bounding box center [246, 253] width 248 height 245
drag, startPoint x: 319, startPoint y: 275, endPoint x: 126, endPoint y: 277, distance: 193.6
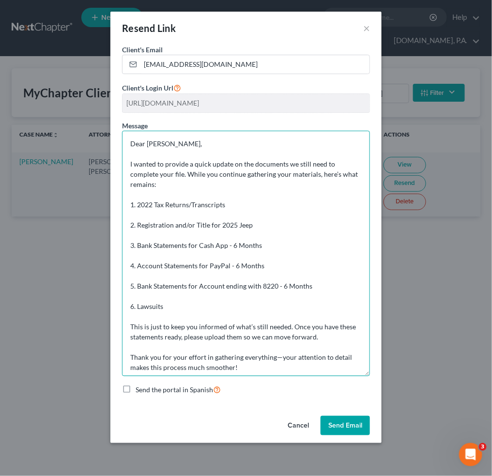
click at [126, 277] on textarea "Dear Mrs. Breslow, I wanted to provide a quick update on the documents we still…" at bounding box center [246, 253] width 248 height 245
drag, startPoint x: 267, startPoint y: 264, endPoint x: 284, endPoint y: 261, distance: 16.7
click at [268, 264] on textarea "Dear Mrs. Breslow, I wanted to provide a quick update on the documents we still…" at bounding box center [246, 253] width 248 height 245
click at [286, 258] on textarea "Dear Mrs. Breslow, I wanted to provide a quick update on the documents we still…" at bounding box center [246, 253] width 248 height 245
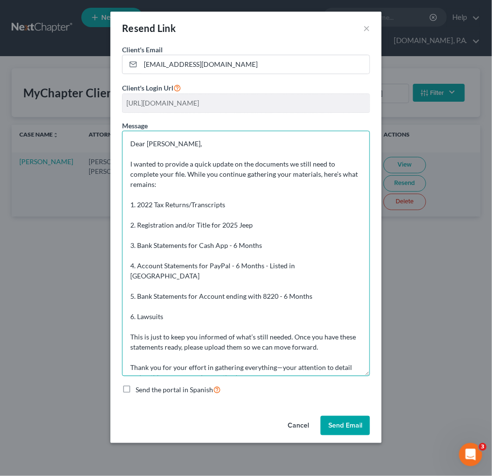
click at [290, 240] on textarea "Dear Mrs. Breslow, I wanted to provide a quick update on the documents we still…" at bounding box center [246, 253] width 248 height 245
click at [296, 235] on textarea "Dear Mrs. Breslow, I wanted to provide a quick update on the documents we still…" at bounding box center [246, 253] width 248 height 245
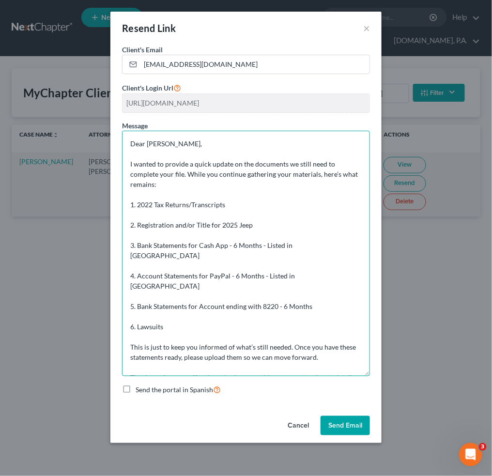
click at [218, 267] on textarea "Dear Mrs. Breslow, I wanted to provide a quick update on the documents we still…" at bounding box center [246, 253] width 248 height 245
click at [202, 298] on textarea "Dear Mrs. Breslow, I wanted to provide a quick update on the documents we still…" at bounding box center [246, 253] width 248 height 245
drag, startPoint x: 327, startPoint y: 277, endPoint x: 119, endPoint y: 278, distance: 208.1
click at [119, 278] on div "Client's Email * breslowfamily1@gmail.com Client's Login Url https://app.mychap…" at bounding box center [245, 228] width 271 height 367
click at [167, 283] on textarea "Dear Mrs. Breslow, I wanted to provide a quick update on the documents we still…" at bounding box center [246, 253] width 248 height 245
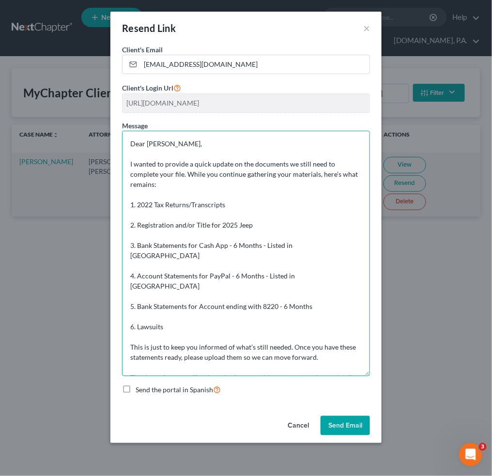
paste textarea "After reviewing the transactions, we noticed multiple transfers to this account…"
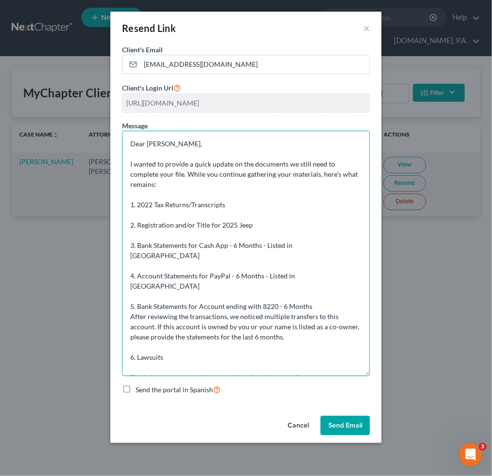
click at [165, 347] on textarea "Dear Mrs. Breslow, I wanted to provide a quick update on the documents we still…" at bounding box center [246, 253] width 248 height 245
click at [173, 340] on textarea "Dear Mrs. Breslow, I wanted to provide a quick update on the documents we still…" at bounding box center [246, 253] width 248 height 245
click at [145, 348] on textarea "Dear Mrs. Breslow, I wanted to provide a quick update on the documents we still…" at bounding box center [246, 253] width 248 height 245
paste textarea "If you are being sued or have been sued, submit the first page of any lawsuits."
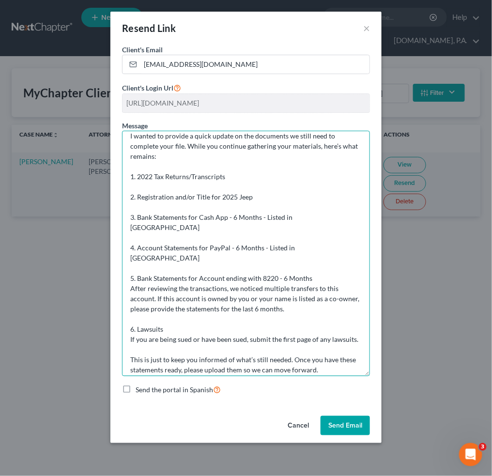
scroll to position [55, 0]
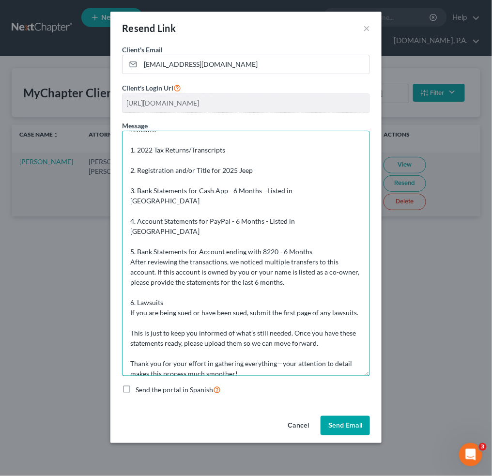
drag, startPoint x: 130, startPoint y: 142, endPoint x: 321, endPoint y: 353, distance: 284.8
click at [339, 365] on textarea "Dear Mrs. Breslow, I wanted to provide a quick update on the documents we still…" at bounding box center [246, 253] width 248 height 245
type textarea "Dear Mrs. Breslow, I wanted to provide a quick update on the documents we still…"
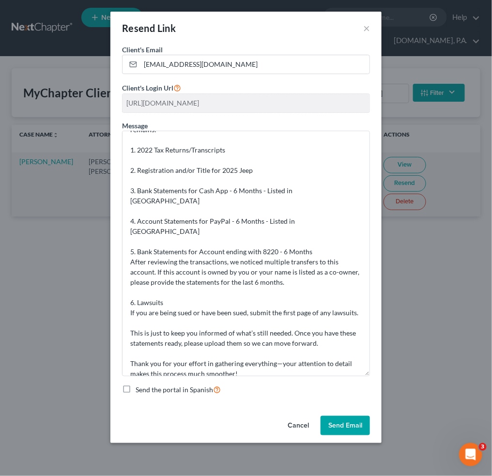
click at [349, 426] on button "Send Email" at bounding box center [344, 425] width 49 height 19
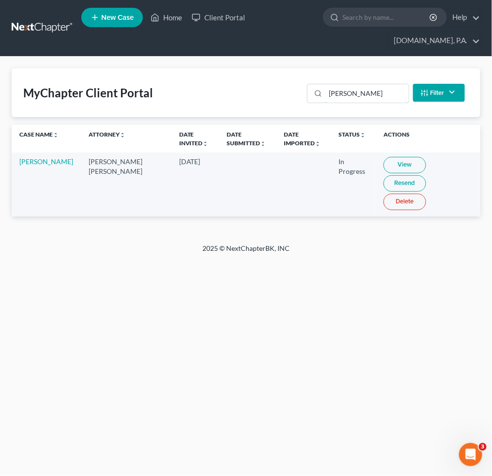
drag, startPoint x: 274, startPoint y: 85, endPoint x: 202, endPoint y: 80, distance: 72.8
click at [248, 84] on div "MyChapter Client Portal breslow Filter Status Filter... Invited In Progress Rea…" at bounding box center [246, 92] width 468 height 49
type input "cropley"
click at [381, 159] on link "View" at bounding box center [402, 165] width 43 height 16
click at [423, 175] on link "Resend" at bounding box center [402, 183] width 43 height 16
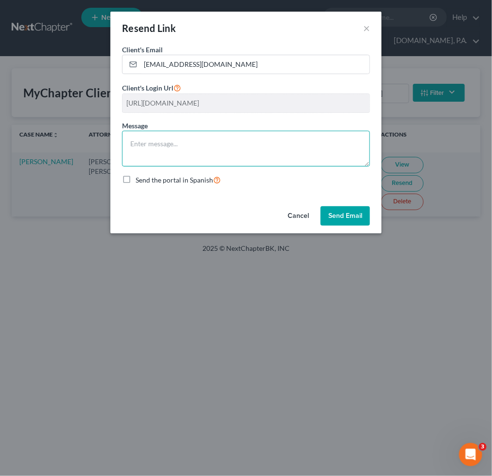
drag, startPoint x: 229, startPoint y: 137, endPoint x: 237, endPoint y: 140, distance: 8.7
click at [229, 138] on textarea at bounding box center [246, 149] width 248 height 36
paste textarea "Good Morning, Mr. & Mrs. Montallana, Thank you for starting the process with us…"
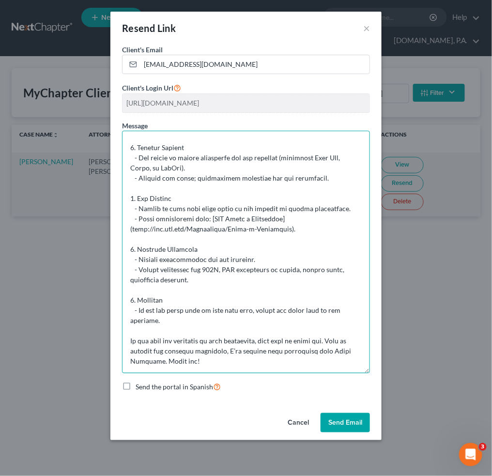
drag, startPoint x: 362, startPoint y: 165, endPoint x: 356, endPoint y: 341, distance: 176.8
click at [361, 371] on textarea at bounding box center [246, 252] width 248 height 242
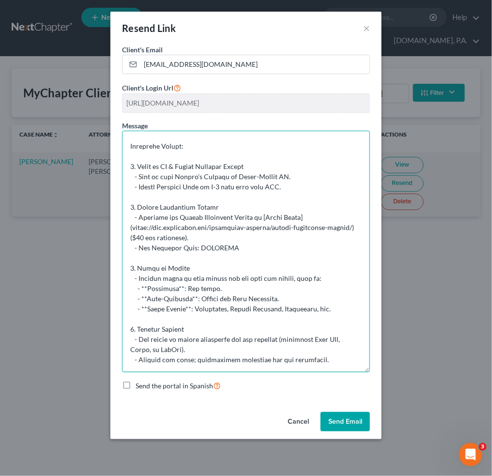
scroll to position [0, 0]
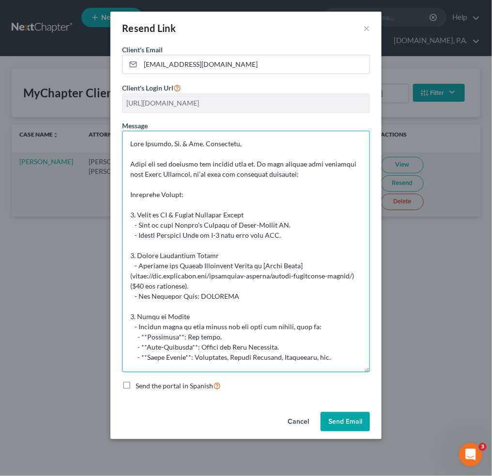
drag, startPoint x: 246, startPoint y: 140, endPoint x: 182, endPoint y: 148, distance: 64.9
click at [182, 148] on textarea at bounding box center [246, 251] width 248 height 241
click at [256, 145] on textarea at bounding box center [246, 251] width 248 height 241
drag, startPoint x: 262, startPoint y: 144, endPoint x: 149, endPoint y: 147, distance: 113.3
click at [149, 147] on textarea at bounding box center [246, 251] width 248 height 241
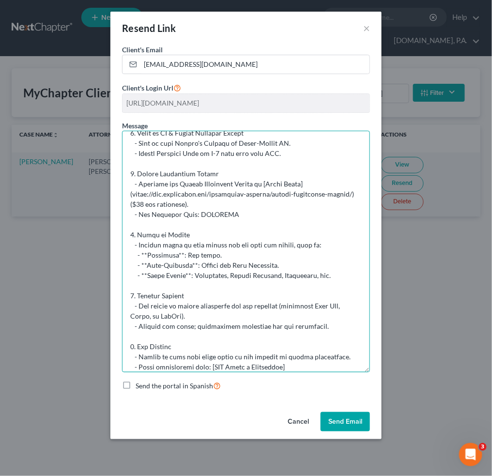
scroll to position [231, 0]
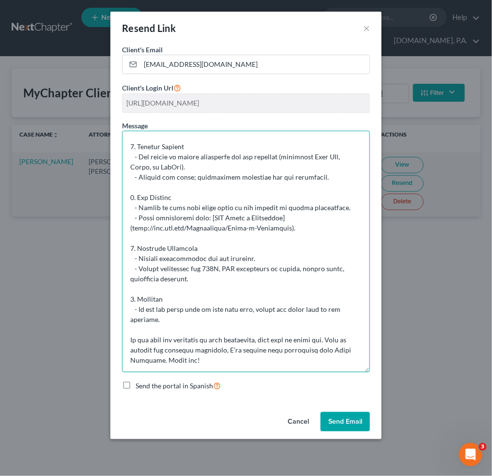
drag, startPoint x: 128, startPoint y: 143, endPoint x: 313, endPoint y: 390, distance: 308.4
click at [315, 402] on div "Client's Email * Cropleylauren@outlook.com Client's Login Url https://app.mycha…" at bounding box center [245, 226] width 271 height 363
type textarea "Good Afternoon, Ms. Cropley, Thank you for starting the process with us. To mov…"
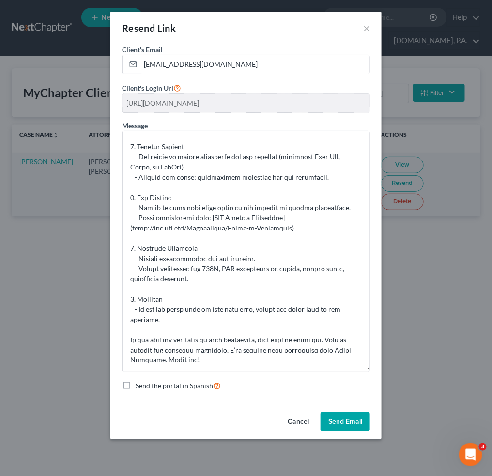
click at [339, 413] on button "Send Email" at bounding box center [344, 421] width 49 height 19
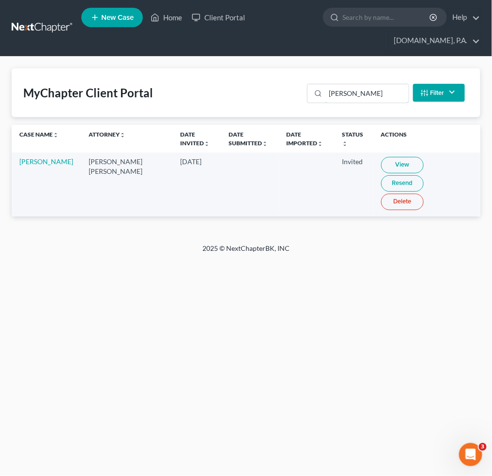
drag, startPoint x: 361, startPoint y: 86, endPoint x: 104, endPoint y: 81, distance: 257.5
click at [268, 88] on div "MyChapter Client Portal cropley Filter Status Filter... Invited In Progress Rea…" at bounding box center [246, 92] width 468 height 49
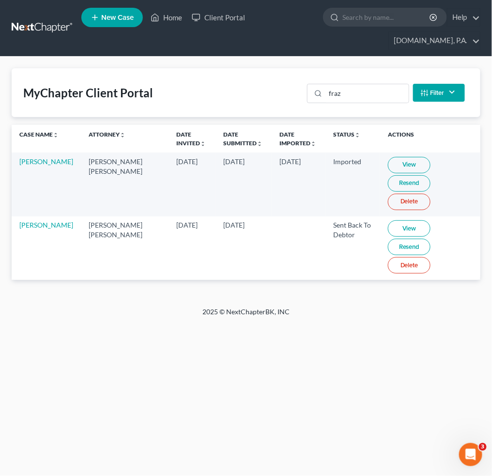
click at [397, 220] on link "View" at bounding box center [409, 228] width 43 height 16
drag, startPoint x: 354, startPoint y: 98, endPoint x: 224, endPoint y: 91, distance: 130.8
click at [237, 90] on div "MyChapter Client Portal fraz Filter Status Filter... Invited In Progress Ready …" at bounding box center [246, 92] width 468 height 49
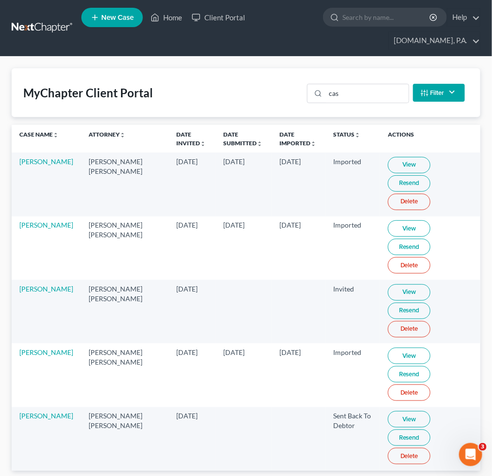
click at [388, 411] on link "View" at bounding box center [409, 419] width 43 height 16
drag, startPoint x: 355, startPoint y: 93, endPoint x: 227, endPoint y: 94, distance: 128.3
click at [227, 93] on div "MyChapter Client Portal cas Filter Status Filter... Invited In Progress Ready T…" at bounding box center [246, 92] width 468 height 49
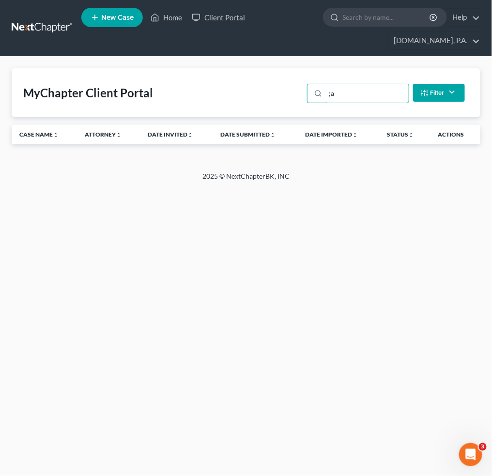
type input ";"
type input "l"
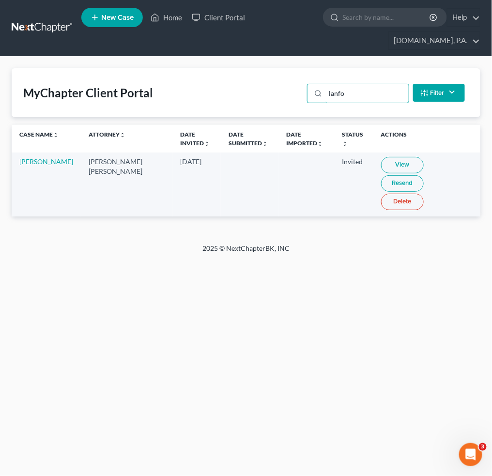
type input "lanfo"
click at [156, 331] on div "Home New Case Client Portal Fresh-Start.Law, P.A. jay@fresh-start.law My Accoun…" at bounding box center [246, 238] width 492 height 476
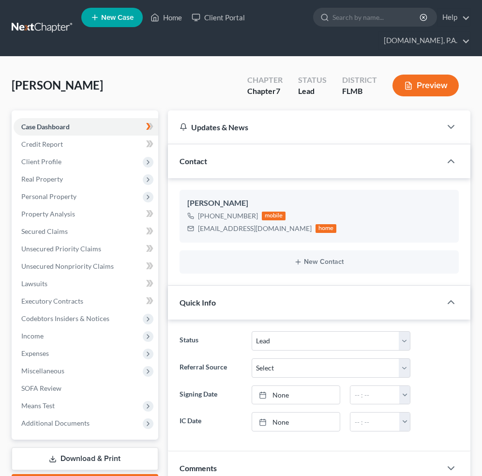
select select "4"
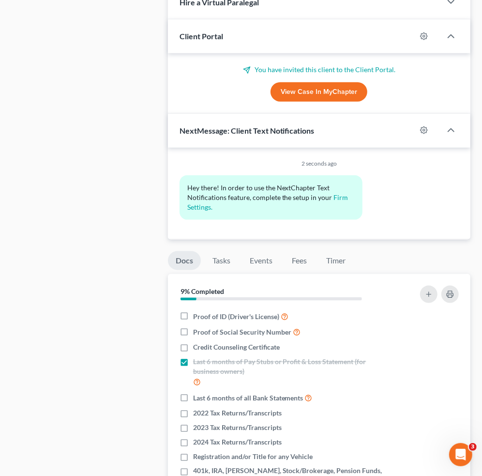
scroll to position [657, 0]
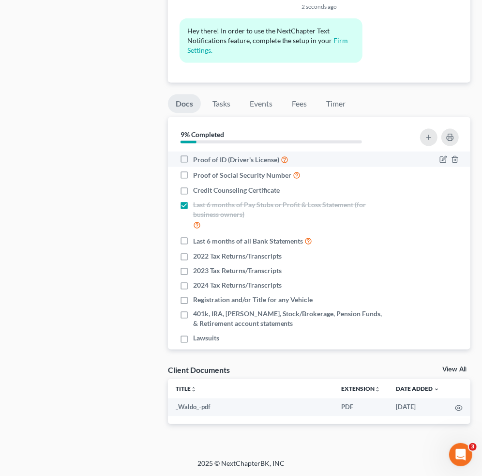
drag, startPoint x: 188, startPoint y: 155, endPoint x: 196, endPoint y: 165, distance: 12.0
click at [193, 155] on label "Proof of ID (Driver's License)" at bounding box center [240, 159] width 95 height 11
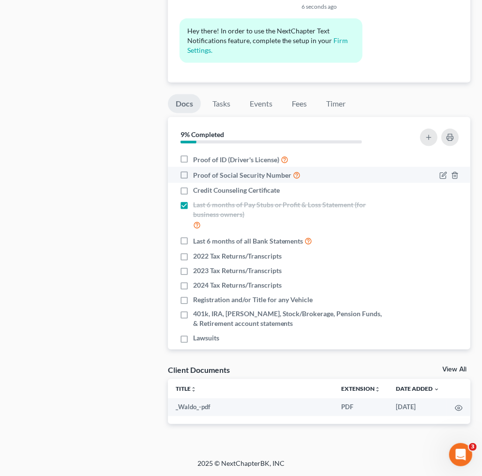
click at [193, 176] on label "Proof of Social Security Number" at bounding box center [246, 174] width 107 height 11
click at [197, 176] on input "Proof of Social Security Number" at bounding box center [200, 172] width 6 height 6
checkbox input "true"
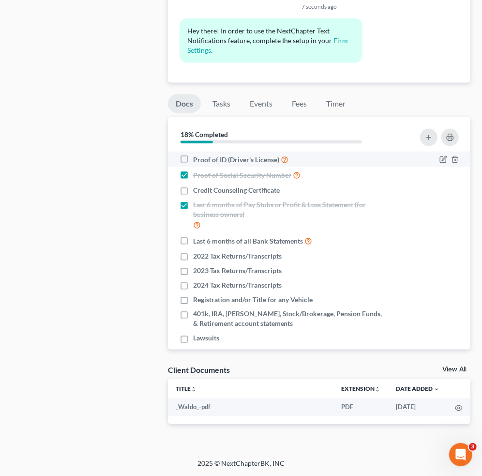
drag, startPoint x: 186, startPoint y: 158, endPoint x: 188, endPoint y: 171, distance: 12.7
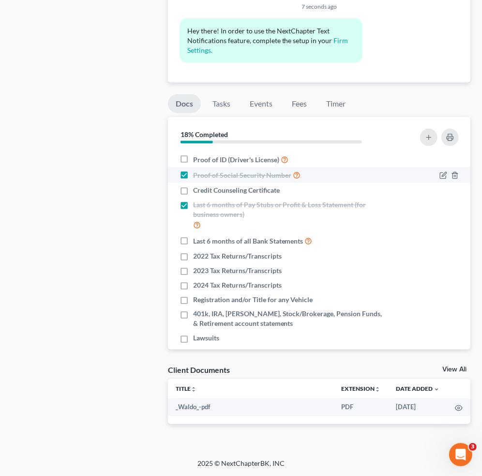
click at [193, 158] on label "Proof of ID (Driver's License)" at bounding box center [240, 159] width 95 height 11
click at [197, 158] on input "Proof of ID (Driver's License)" at bounding box center [200, 157] width 6 height 6
checkbox input "true"
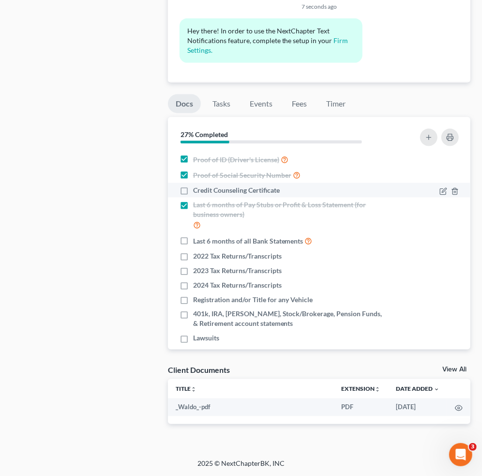
click at [193, 190] on label "Credit Counseling Certificate" at bounding box center [236, 190] width 87 height 10
click at [197, 190] on input "Credit Counseling Certificate" at bounding box center [200, 188] width 6 height 6
checkbox input "true"
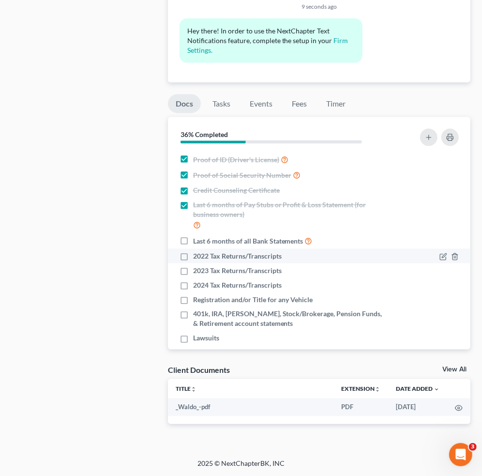
click at [193, 255] on label "2022 Tax Returns/Transcripts" at bounding box center [237, 256] width 89 height 10
click at [197, 255] on input "2022 Tax Returns/Transcripts" at bounding box center [200, 254] width 6 height 6
checkbox input "true"
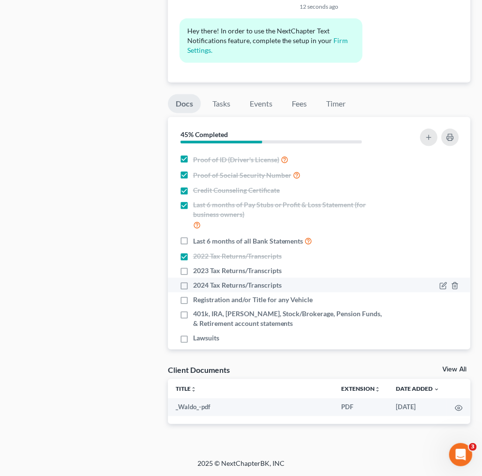
click at [193, 280] on label "2024 Tax Returns/Transcripts" at bounding box center [237, 285] width 89 height 10
click at [197, 280] on input "2024 Tax Returns/Transcripts" at bounding box center [200, 283] width 6 height 6
checkbox input "true"
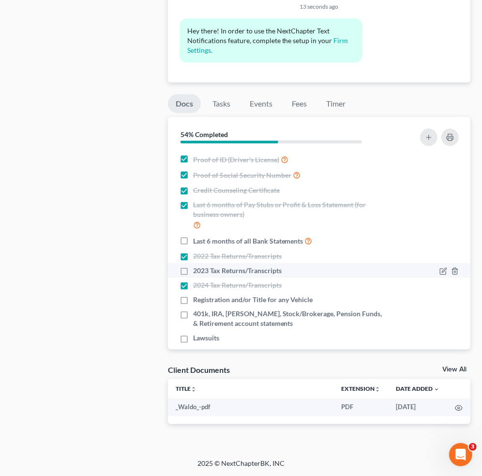
click at [193, 272] on label "2023 Tax Returns/Transcripts" at bounding box center [237, 271] width 89 height 10
click at [197, 272] on input "2023 Tax Returns/Transcripts" at bounding box center [200, 269] width 6 height 6
checkbox input "true"
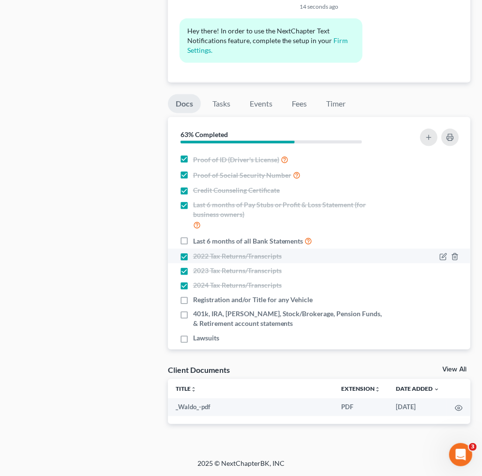
click at [193, 259] on label "2022 Tax Returns/Transcripts" at bounding box center [237, 256] width 89 height 10
click at [197, 257] on input "2022 Tax Returns/Transcripts" at bounding box center [200, 254] width 6 height 6
checkbox input "false"
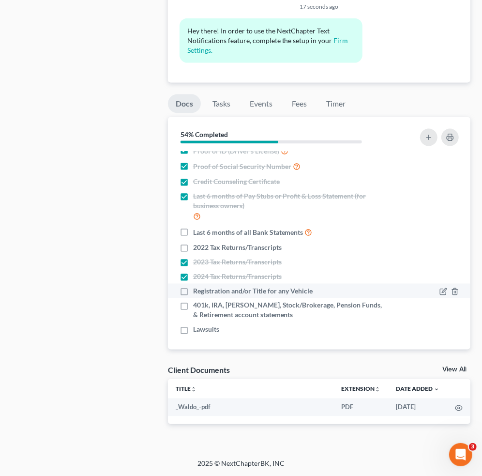
scroll to position [11, 0]
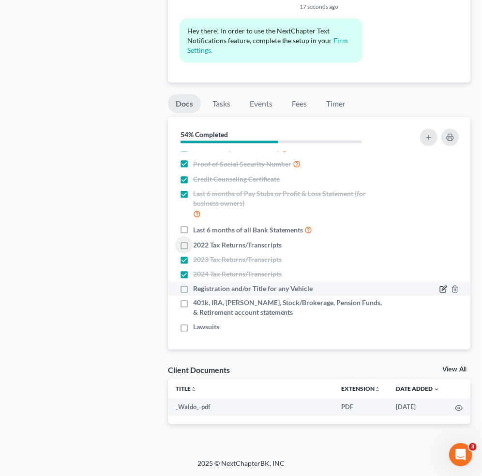
click at [439, 290] on icon "button" at bounding box center [443, 289] width 8 height 8
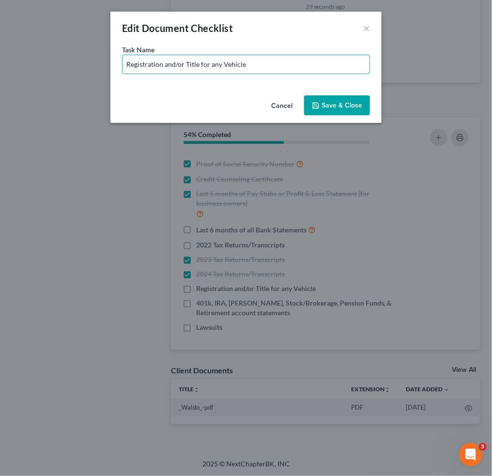
drag, startPoint x: 209, startPoint y: 63, endPoint x: 417, endPoint y: 76, distance: 208.1
click at [414, 74] on div "Edit Document Checklist × Task Name * Registration and/or Title for any Vehicle…" at bounding box center [246, 238] width 492 height 476
paste input "2025 Jeep"
type input "Registration and/or Title for 2025 Jeep"
click at [331, 98] on button "Save & Close" at bounding box center [337, 105] width 66 height 20
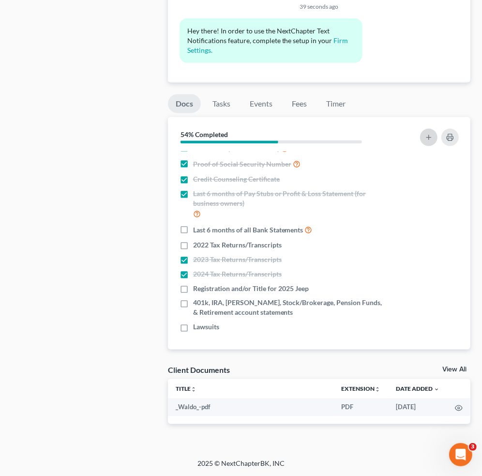
click at [427, 142] on button "button" at bounding box center [428, 137] width 17 height 17
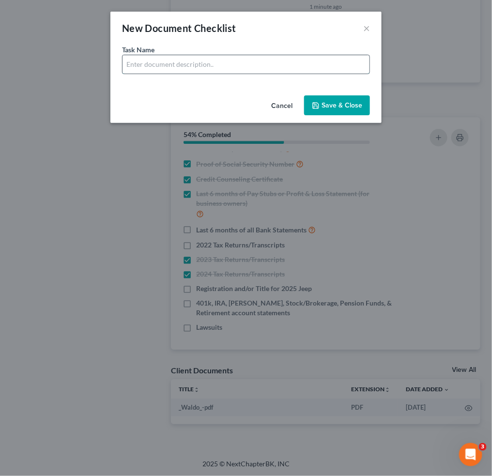
click at [203, 62] on input "text" at bounding box center [245, 64] width 247 height 18
type input "Bank Statements for Cash App - 6 Months"
click at [336, 101] on button "Save & Close" at bounding box center [337, 105] width 66 height 20
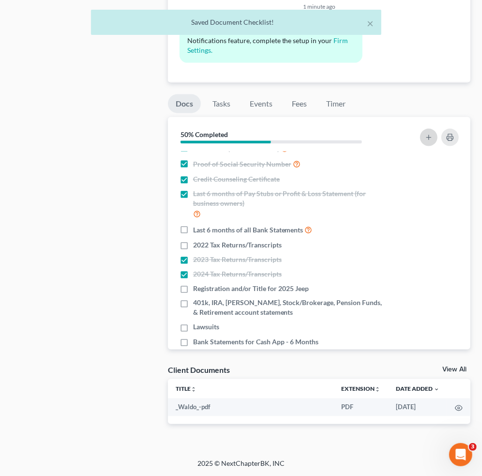
click at [430, 136] on icon "button" at bounding box center [429, 138] width 8 height 8
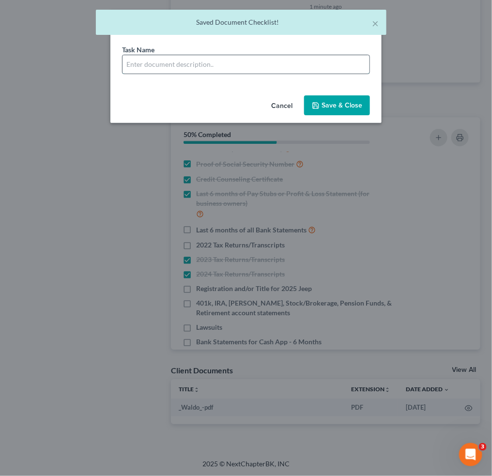
drag, startPoint x: 241, startPoint y: 64, endPoint x: 245, endPoint y: 68, distance: 5.1
click at [242, 64] on input "text" at bounding box center [245, 64] width 247 height 18
type input "Account Statements for PayPal - 6 Months"
drag, startPoint x: 335, startPoint y: 106, endPoint x: 315, endPoint y: 125, distance: 28.4
click at [335, 104] on button "Save & Close" at bounding box center [337, 105] width 66 height 20
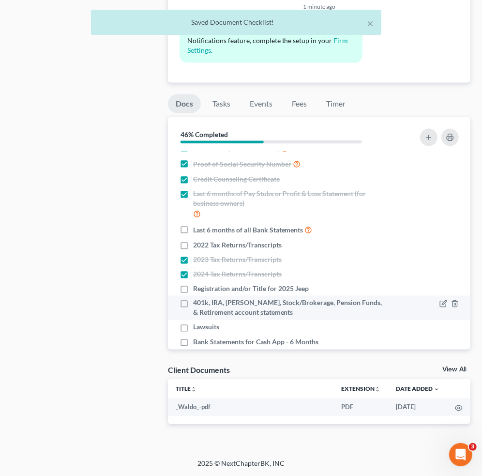
click at [193, 303] on label "401k, IRA, [PERSON_NAME], Stock/Brokerage, Pension Funds, & Retirement account …" at bounding box center [290, 307] width 194 height 19
click at [197, 303] on input "401k, IRA, [PERSON_NAME], Stock/Brokerage, Pension Funds, & Retirement account …" at bounding box center [200, 301] width 6 height 6
checkbox input "true"
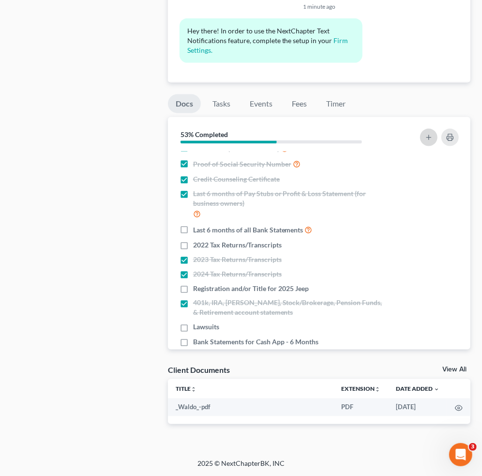
click at [422, 142] on button "button" at bounding box center [428, 137] width 17 height 17
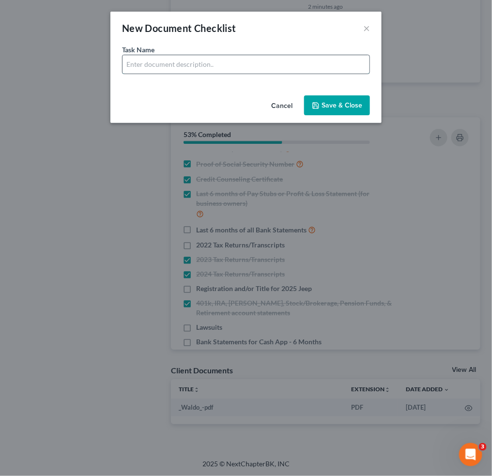
click at [169, 68] on input "text" at bounding box center [245, 64] width 247 height 18
drag, startPoint x: 189, startPoint y: 68, endPoint x: 488, endPoint y: 98, distance: 300.6
click at [467, 106] on div "New Document Checklist × Task Name * Bank Statements for Cash App - 6 Months Ca…" at bounding box center [246, 238] width 492 height 476
type input "Bank Statements for Account ending with 8220 - 6 Months"
click at [350, 108] on button "Save & Close" at bounding box center [337, 105] width 66 height 20
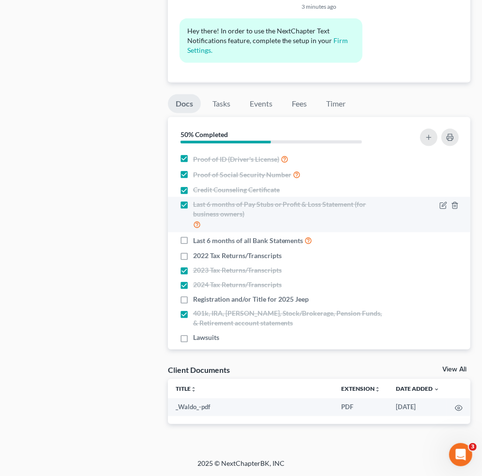
scroll to position [0, 0]
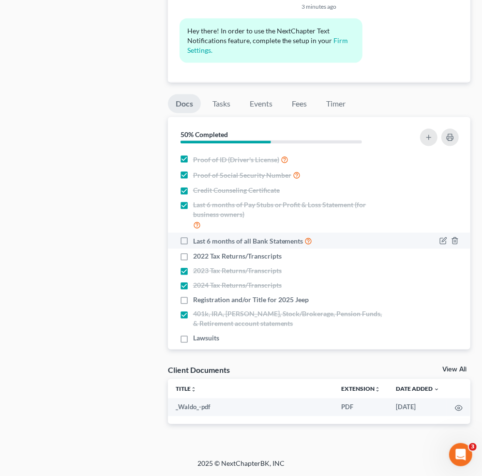
click at [193, 242] on label "Last 6 months of all Bank Statements" at bounding box center [253, 240] width 120 height 11
click at [197, 241] on input "Last 6 months of all Bank Statements" at bounding box center [200, 238] width 6 height 6
checkbox input "true"
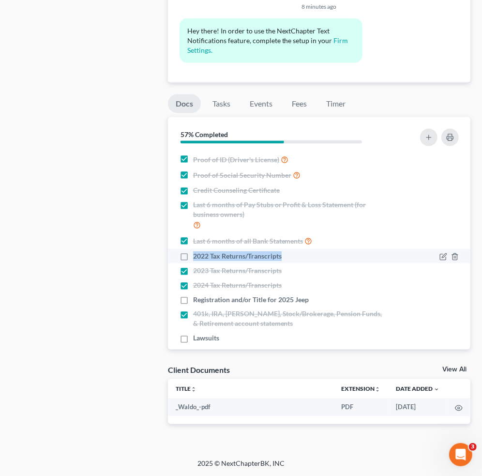
drag, startPoint x: 191, startPoint y: 256, endPoint x: 289, endPoint y: 256, distance: 97.8
click at [289, 256] on div "2022 Tax Returns/Transcripts" at bounding box center [283, 256] width 207 height 10
copy span "2022 Tax Returns/Transcripts"
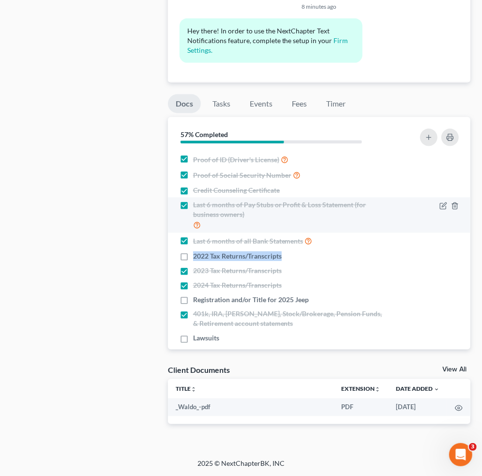
scroll to position [55, 0]
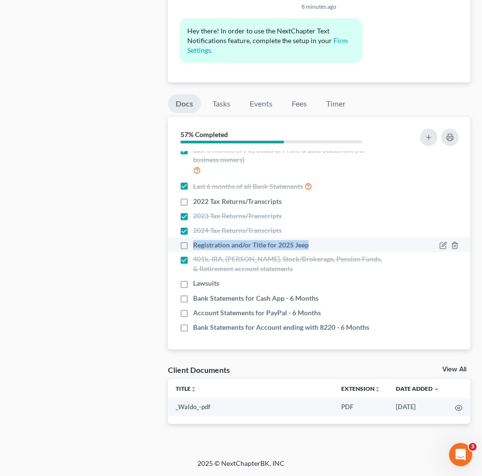
drag, startPoint x: 190, startPoint y: 243, endPoint x: 316, endPoint y: 246, distance: 126.4
click at [316, 246] on div "Registration and/or Title for 2025 Jeep" at bounding box center [283, 245] width 207 height 10
copy span "Registration and/or Title for 2025 Jeep"
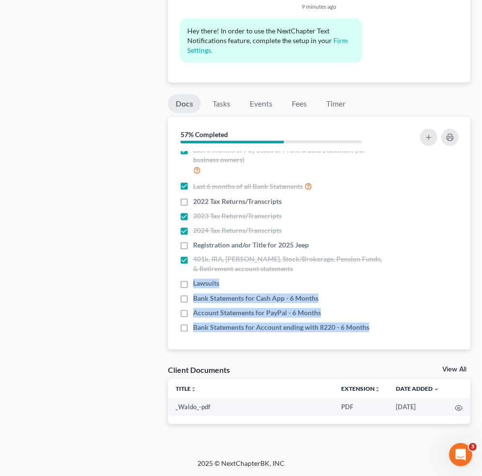
drag, startPoint x: 191, startPoint y: 280, endPoint x: 383, endPoint y: 335, distance: 199.8
click at [383, 335] on div "Nothing here yet! Proof of ID (Driver's License) Proof of Social Security Numbe…" at bounding box center [319, 250] width 302 height 198
copy ul "Lawsuits Bank Statements for Cash App - 6 Months Account Statements for PayPal …"
drag, startPoint x: 208, startPoint y: 294, endPoint x: 200, endPoint y: 298, distance: 8.2
click at [208, 295] on span "Bank Statements for Cash App - 6 Months" at bounding box center [255, 298] width 125 height 10
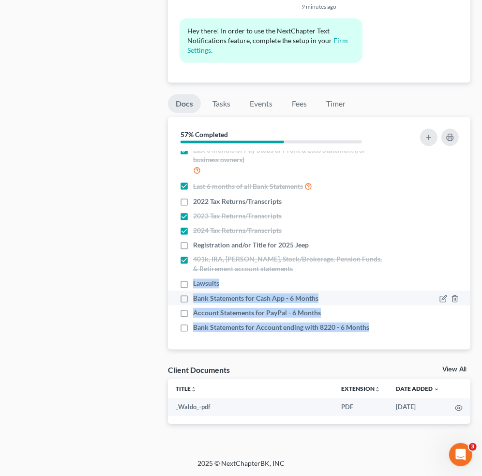
click at [203, 295] on input "Bank Statements for Cash App - 6 Months" at bounding box center [200, 296] width 6 height 6
click at [193, 298] on label "Bank Statements for Cash App - 6 Months" at bounding box center [255, 298] width 125 height 10
click at [197, 298] on input "Bank Statements for Cash App - 6 Months" at bounding box center [200, 296] width 6 height 6
checkbox input "false"
drag, startPoint x: 194, startPoint y: 298, endPoint x: 375, endPoint y: 327, distance: 183.3
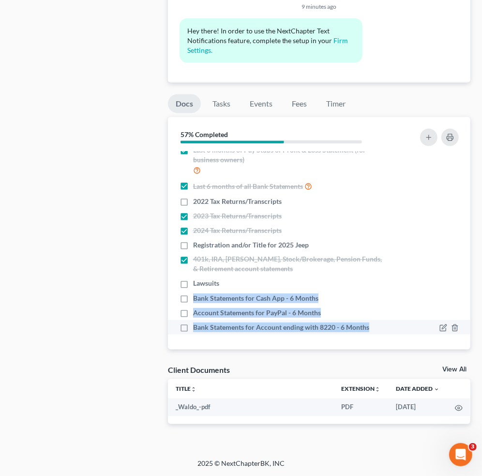
click at [375, 327] on ul "Proof of ID (Driver's License) Proof of Social Security Number Credit Counselin…" at bounding box center [319, 216] width 287 height 238
copy ul "Bank Statements for Cash App - 6 Months Account Statements for PayPal - 6 Month…"
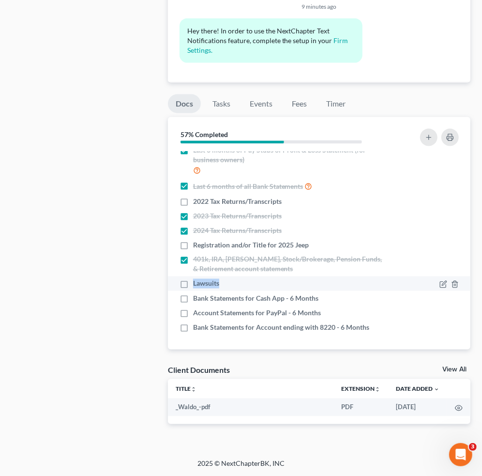
drag, startPoint x: 191, startPoint y: 286, endPoint x: 219, endPoint y: 283, distance: 28.3
click at [219, 283] on div "Lawsuits" at bounding box center [283, 284] width 207 height 10
copy span "Lawsuits"
